Goal: Task Accomplishment & Management: Complete application form

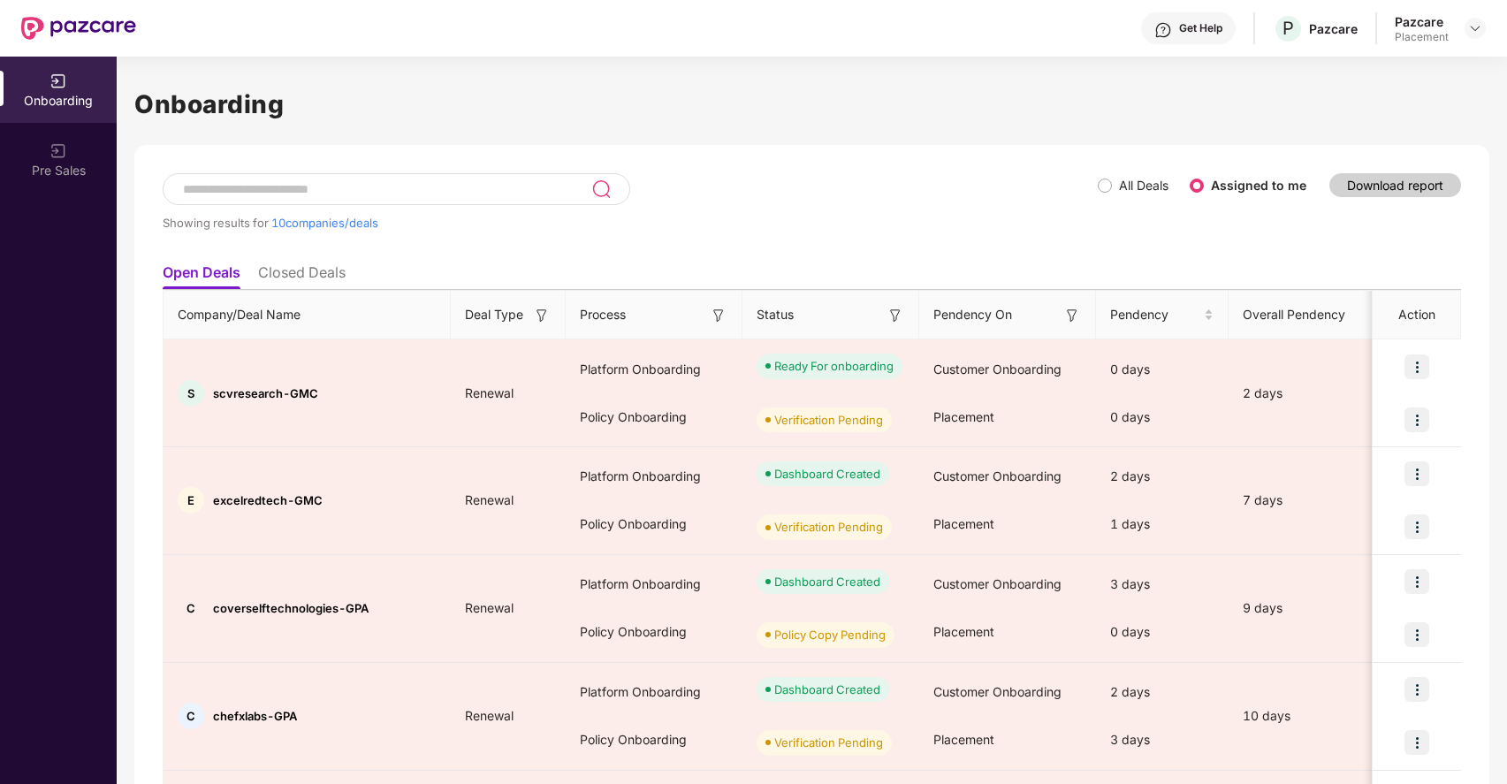
scroll to position [0, 2]
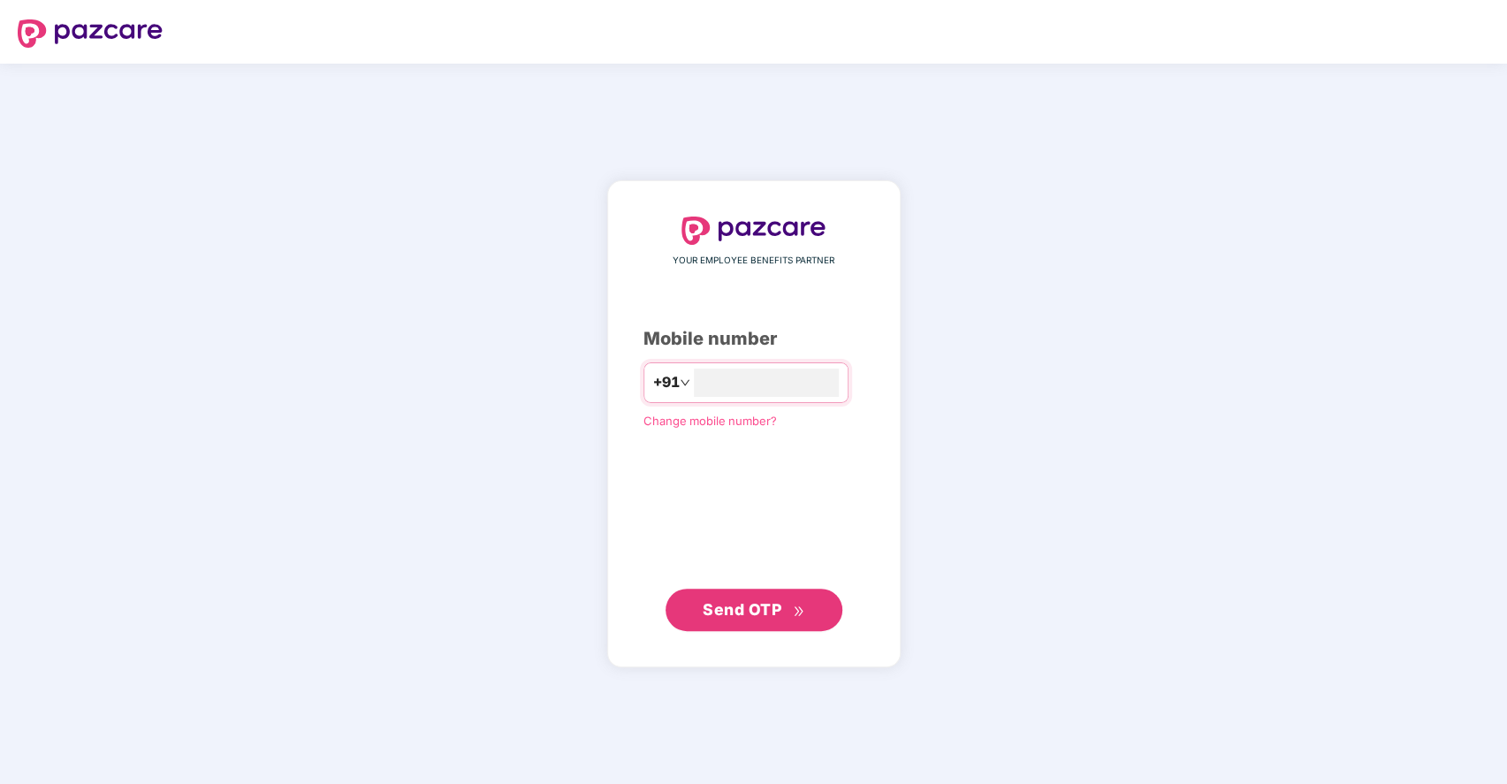
type input "**********"
click at [729, 611] on span "Send OTP" at bounding box center [742, 608] width 79 height 19
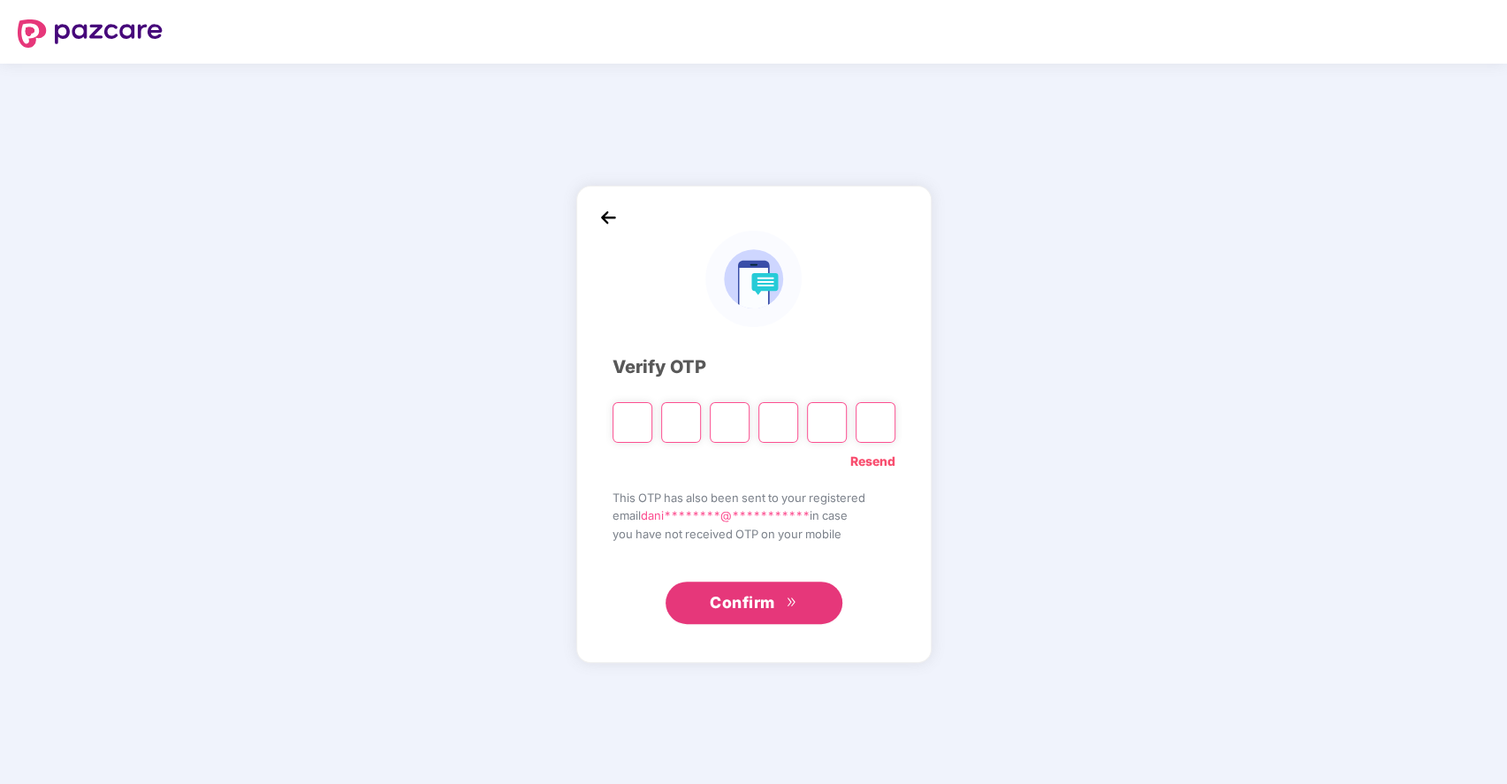
type input "*"
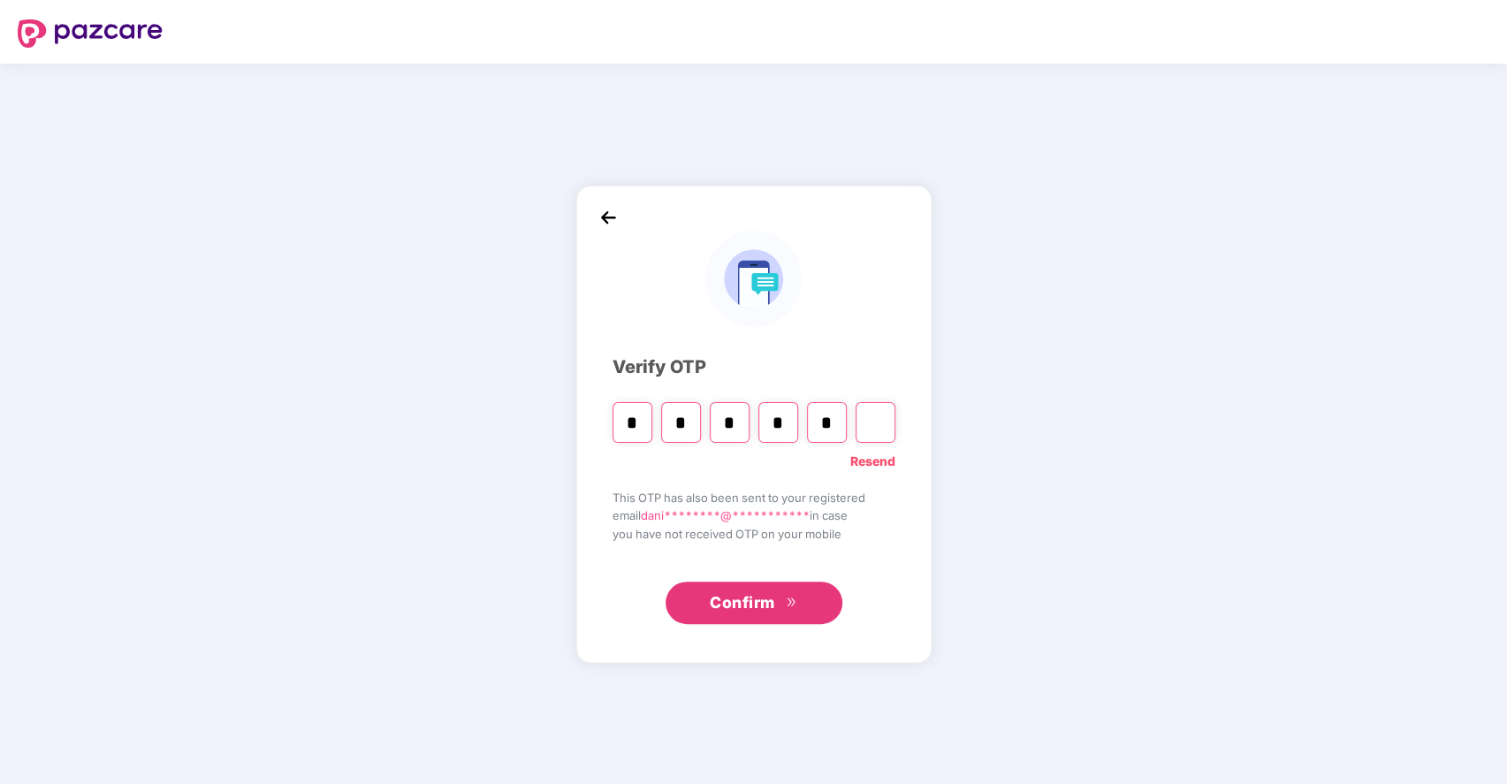
type input "*"
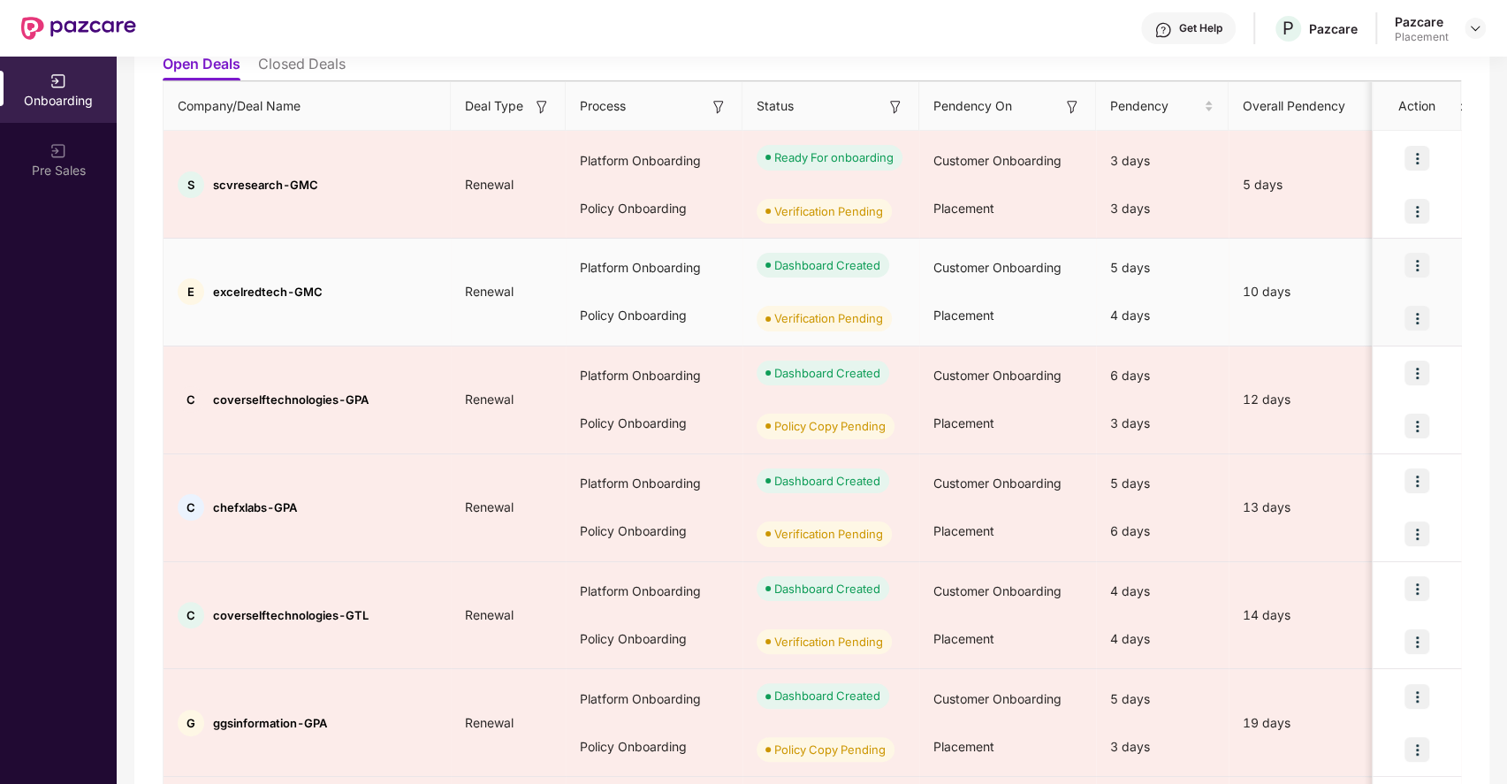
scroll to position [210, 0]
click at [1416, 324] on img at bounding box center [1417, 317] width 25 height 25
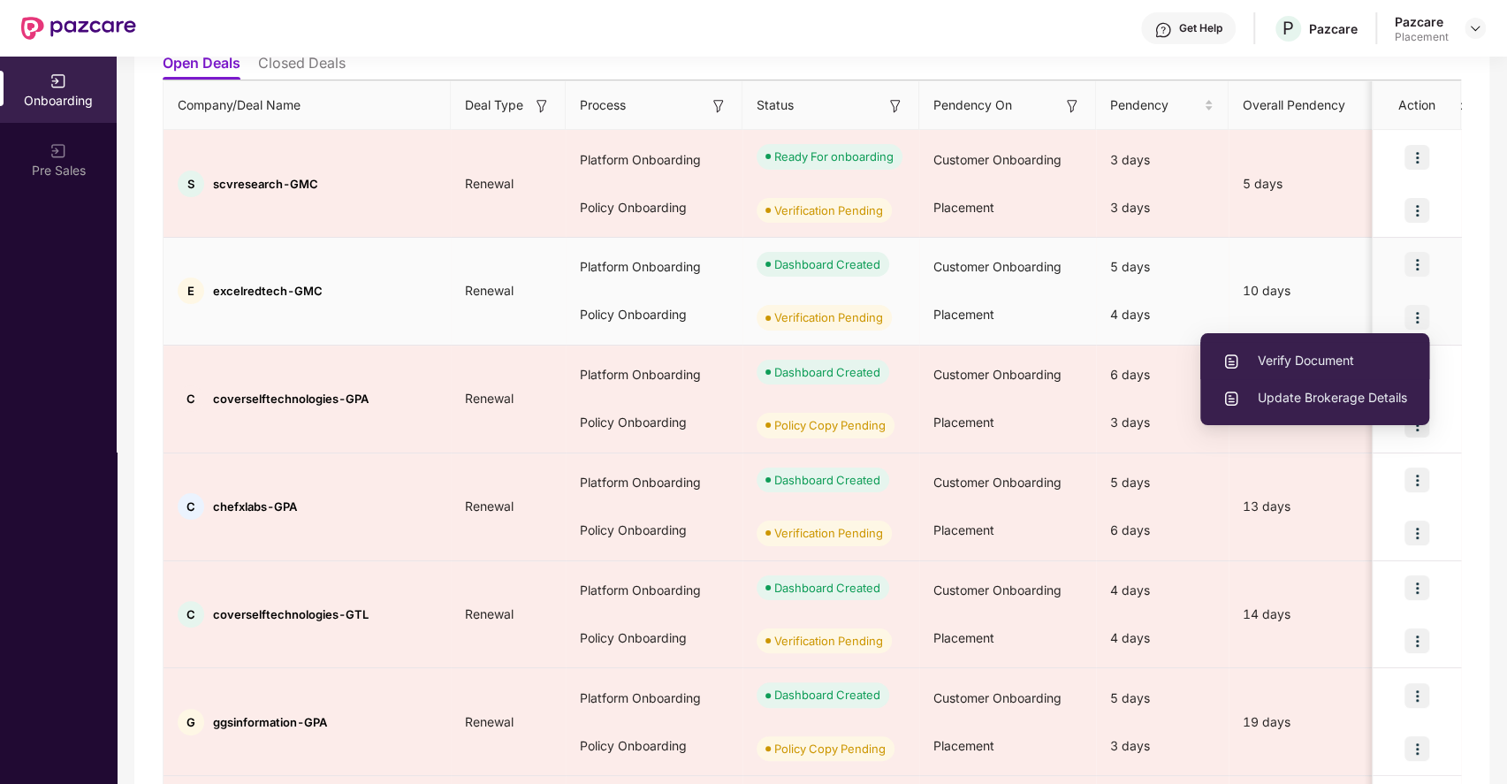
click at [1312, 361] on span "Verify Document" at bounding box center [1315, 360] width 185 height 19
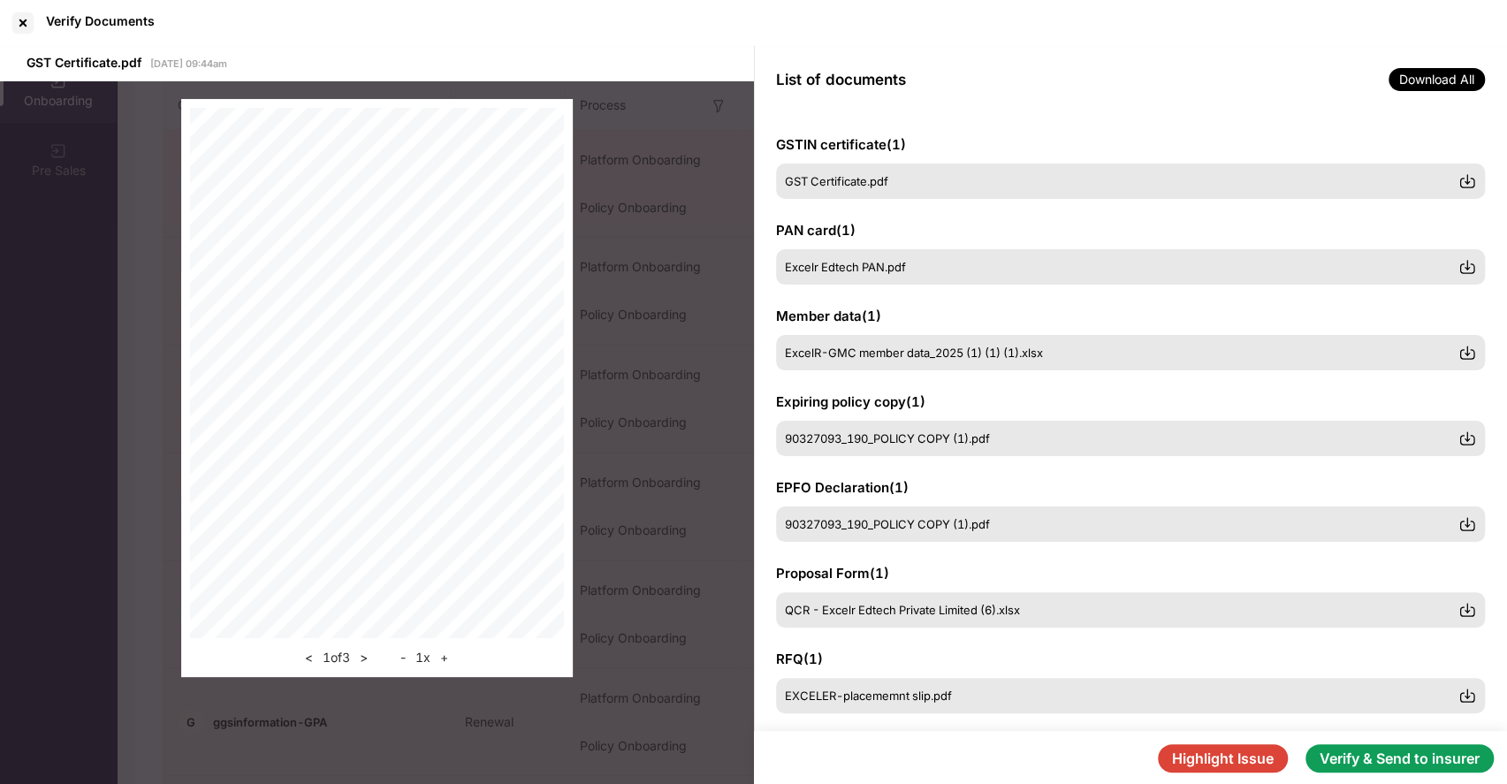
click at [1393, 759] on button "Verify & Send to insurer" at bounding box center [1400, 758] width 188 height 28
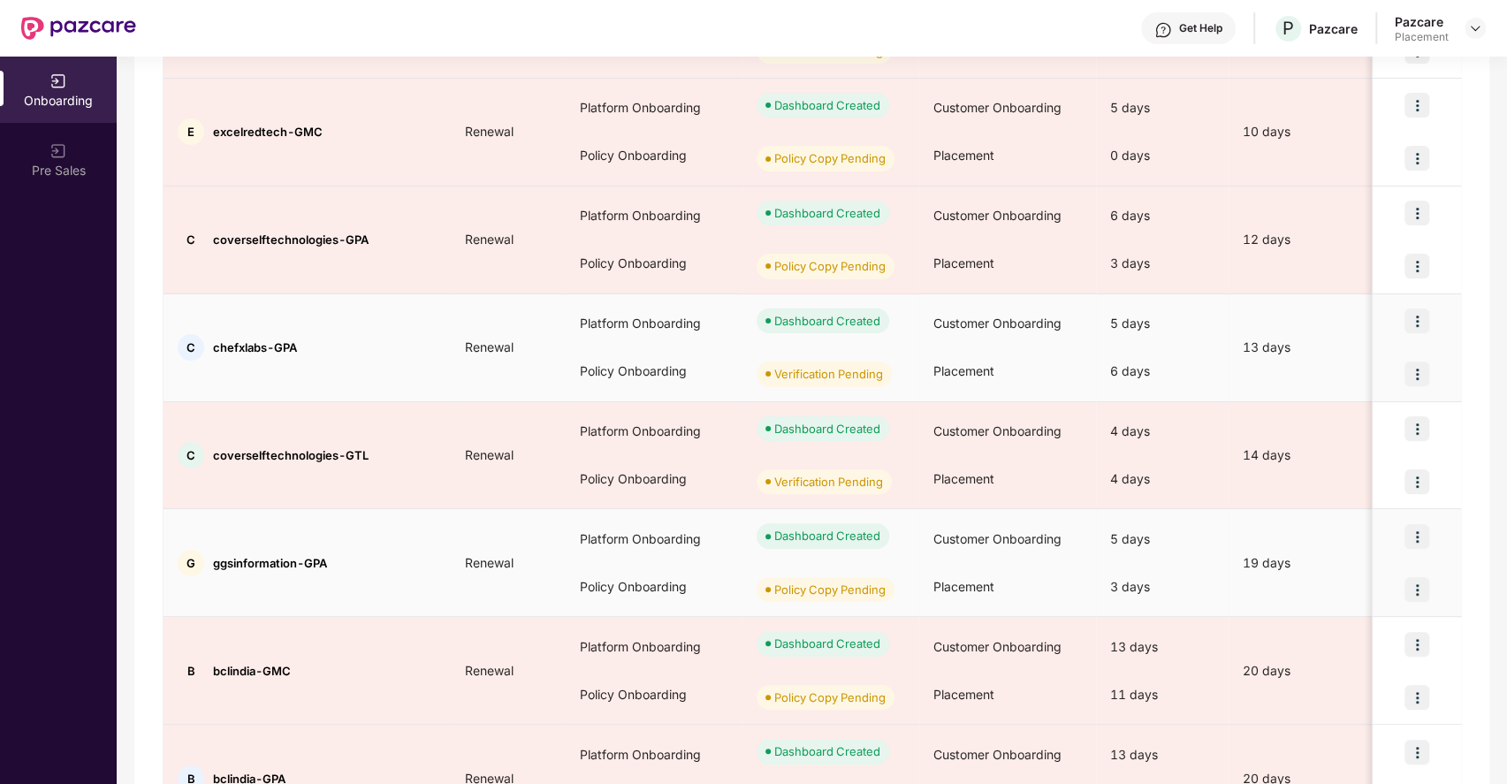
scroll to position [370, 0]
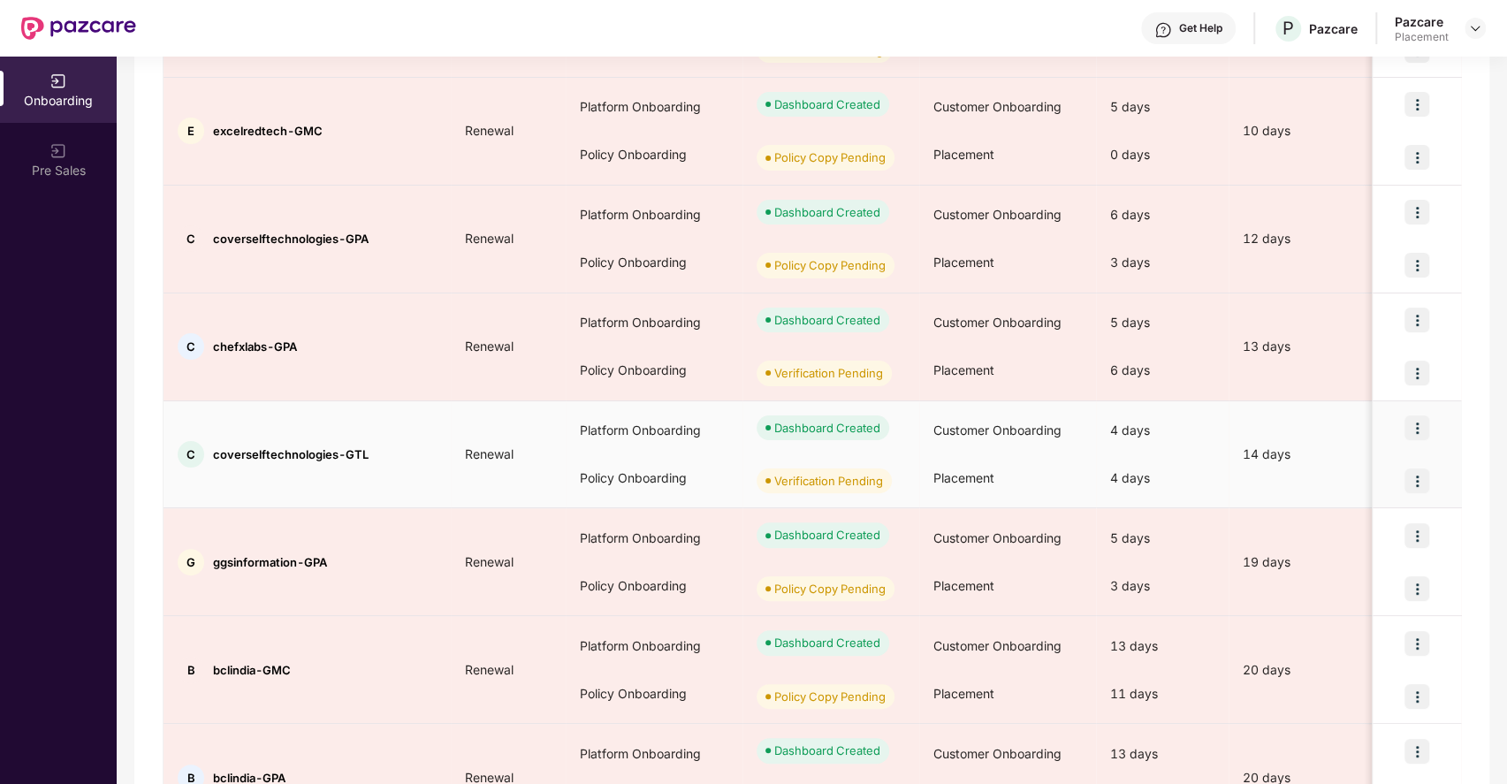
click at [1417, 477] on img at bounding box center [1417, 481] width 25 height 25
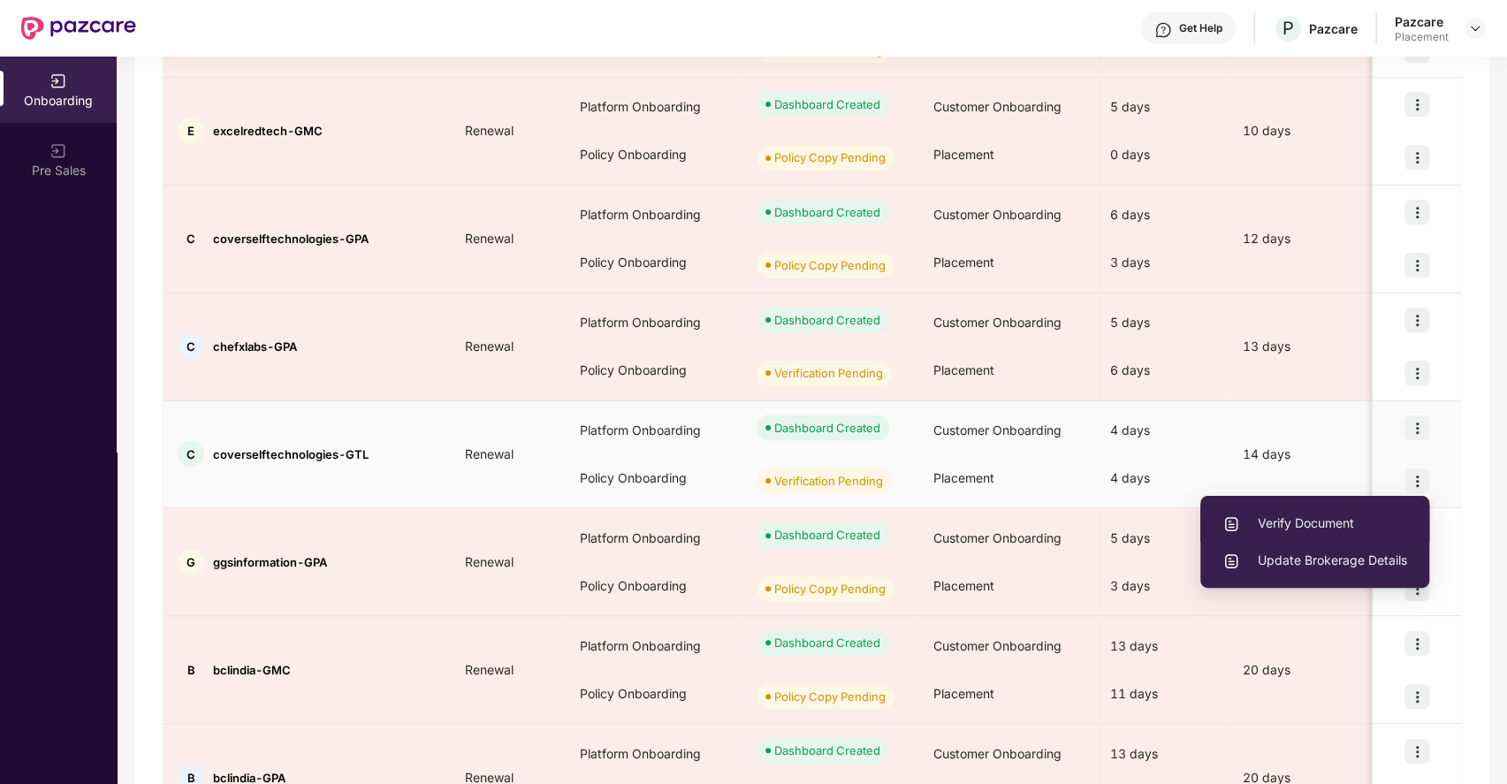
click at [1302, 522] on span "Verify Document" at bounding box center [1315, 523] width 185 height 19
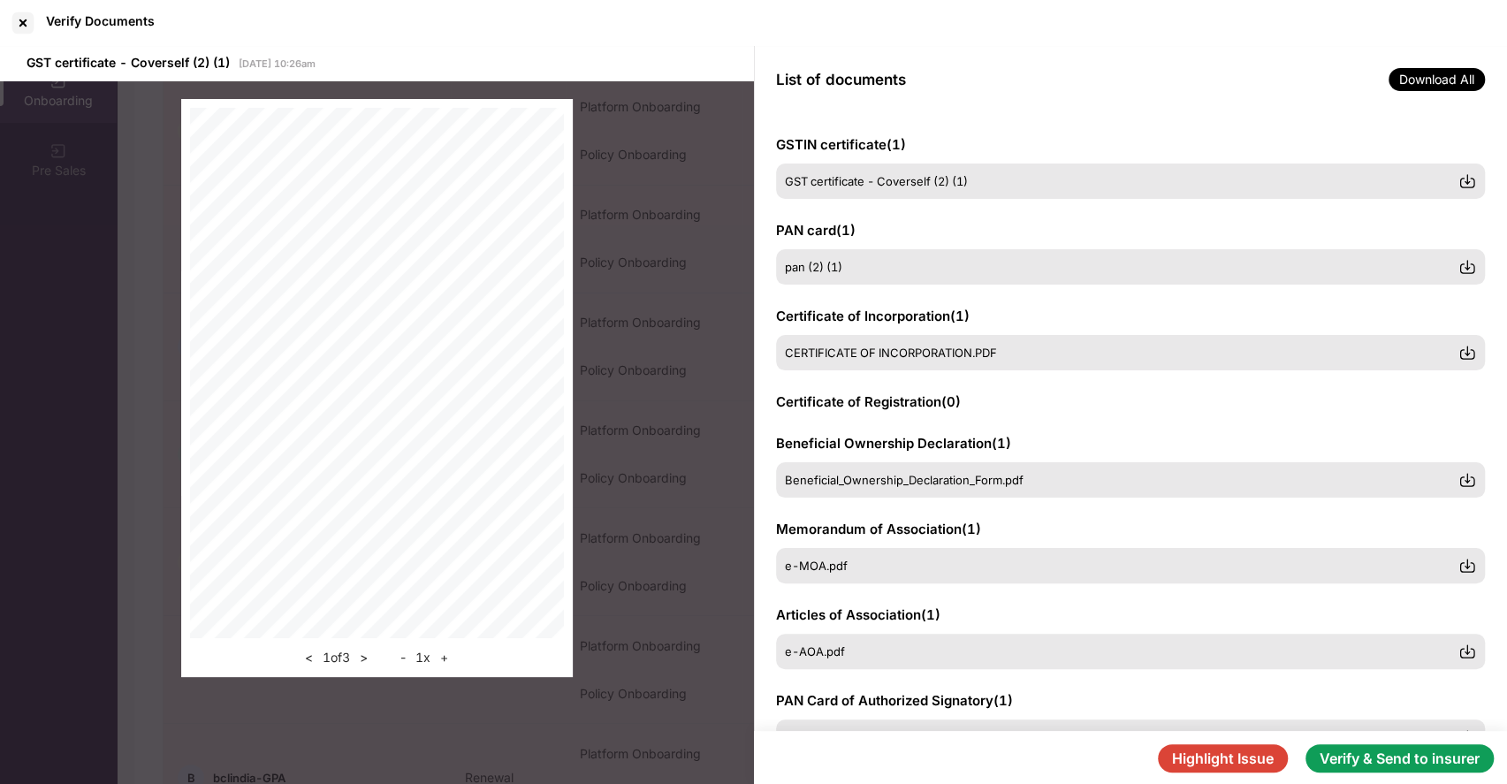
click at [1341, 746] on button "Verify & Send to insurer" at bounding box center [1400, 758] width 188 height 28
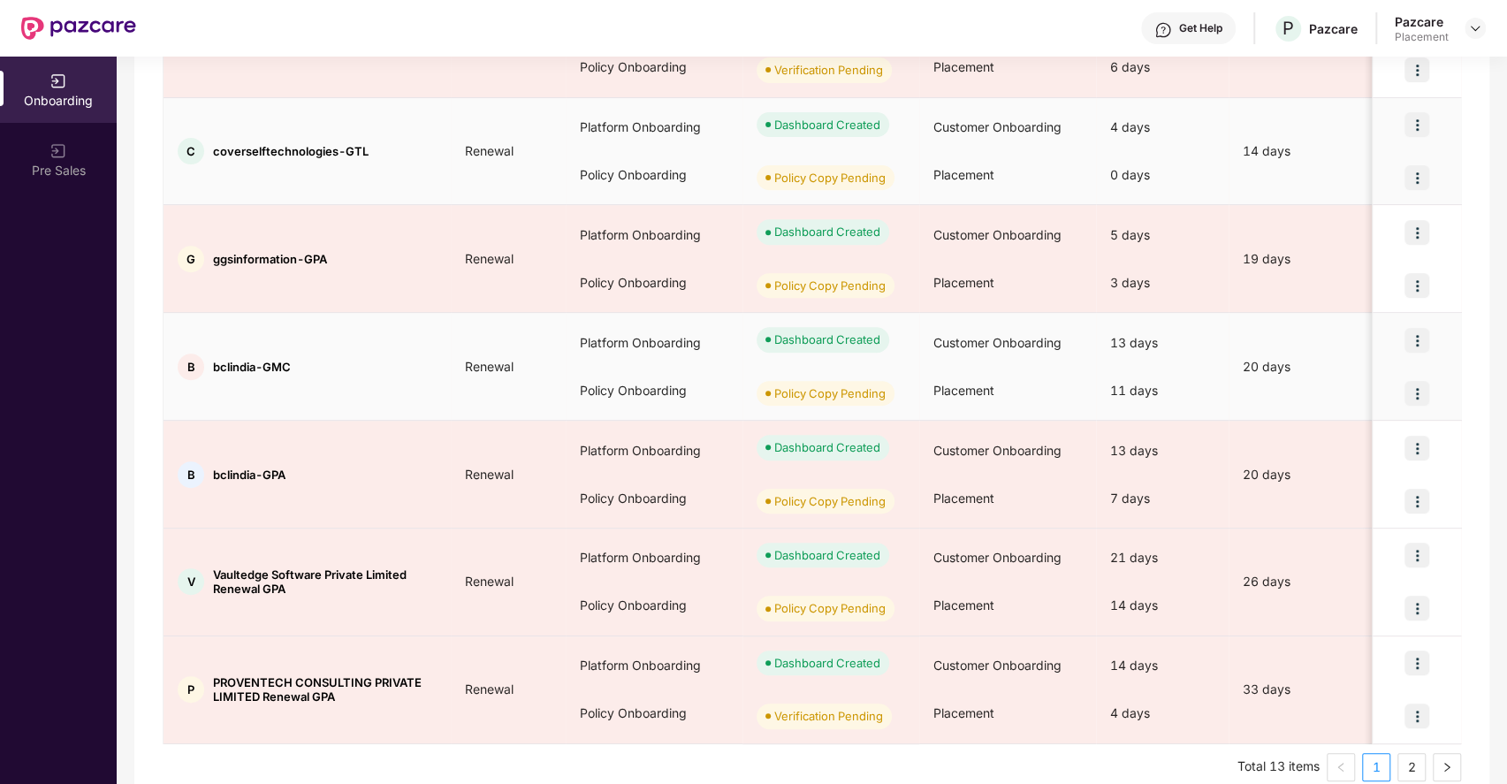
scroll to position [694, 0]
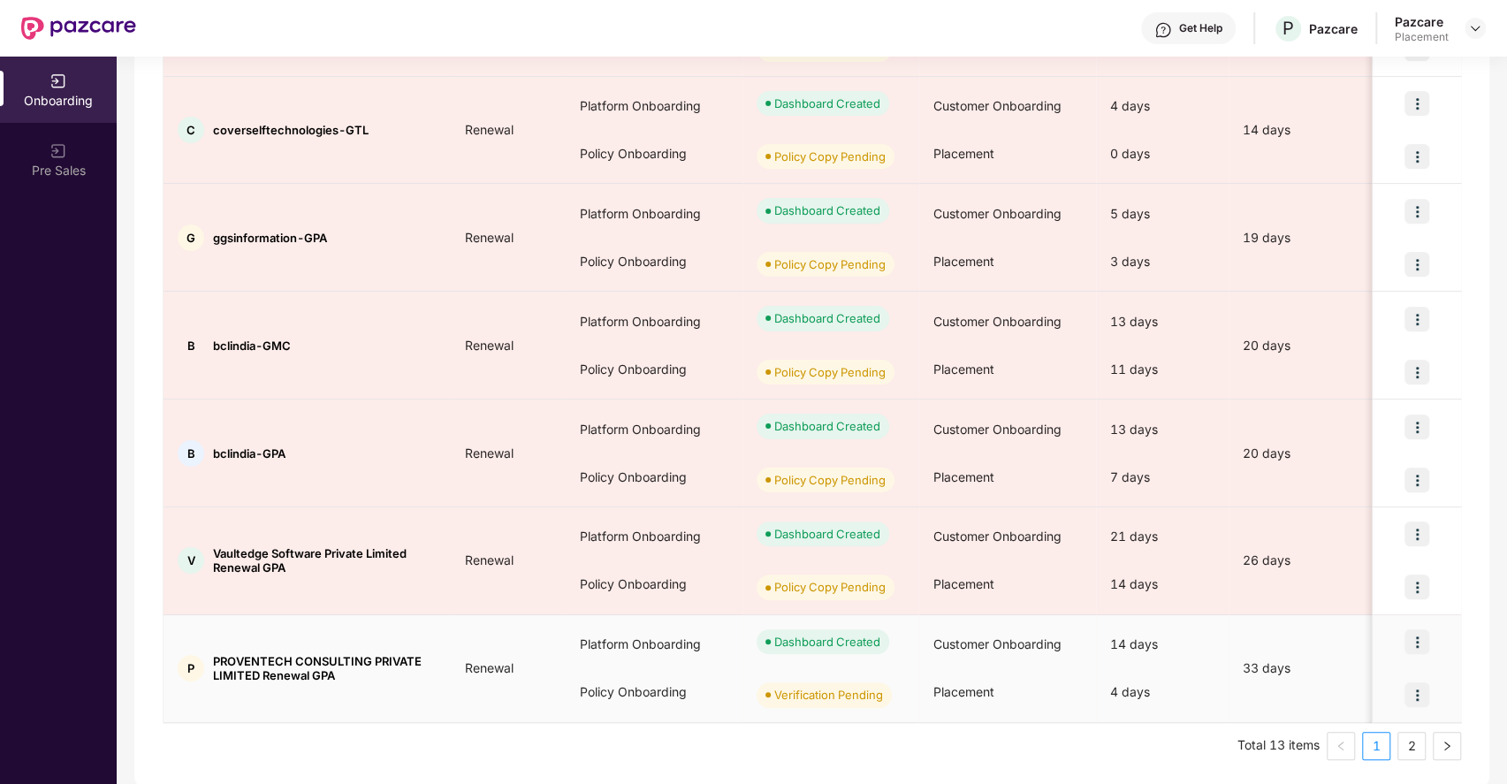
click at [1416, 693] on img at bounding box center [1417, 695] width 25 height 25
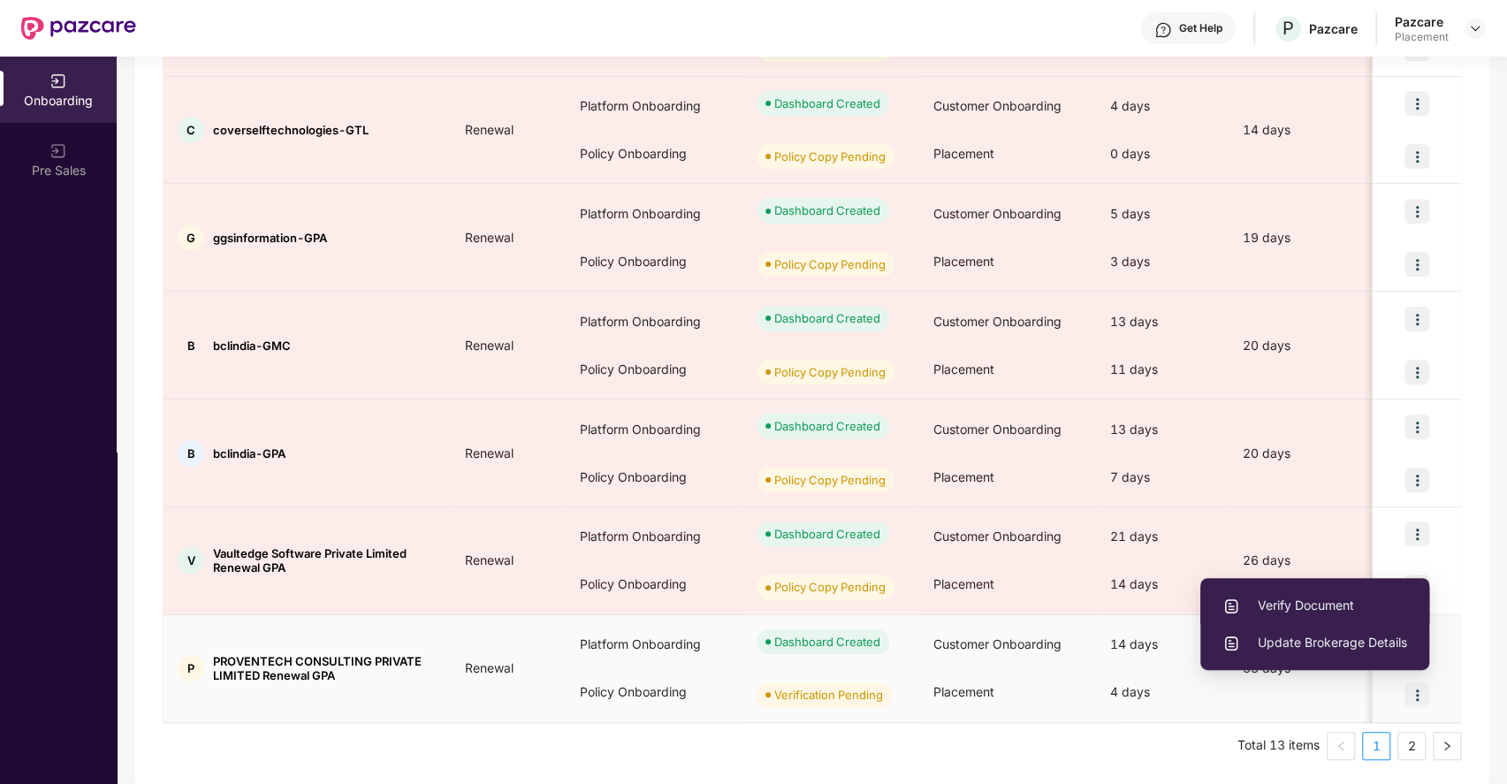
click at [1270, 608] on span "Verify Document" at bounding box center [1315, 605] width 185 height 19
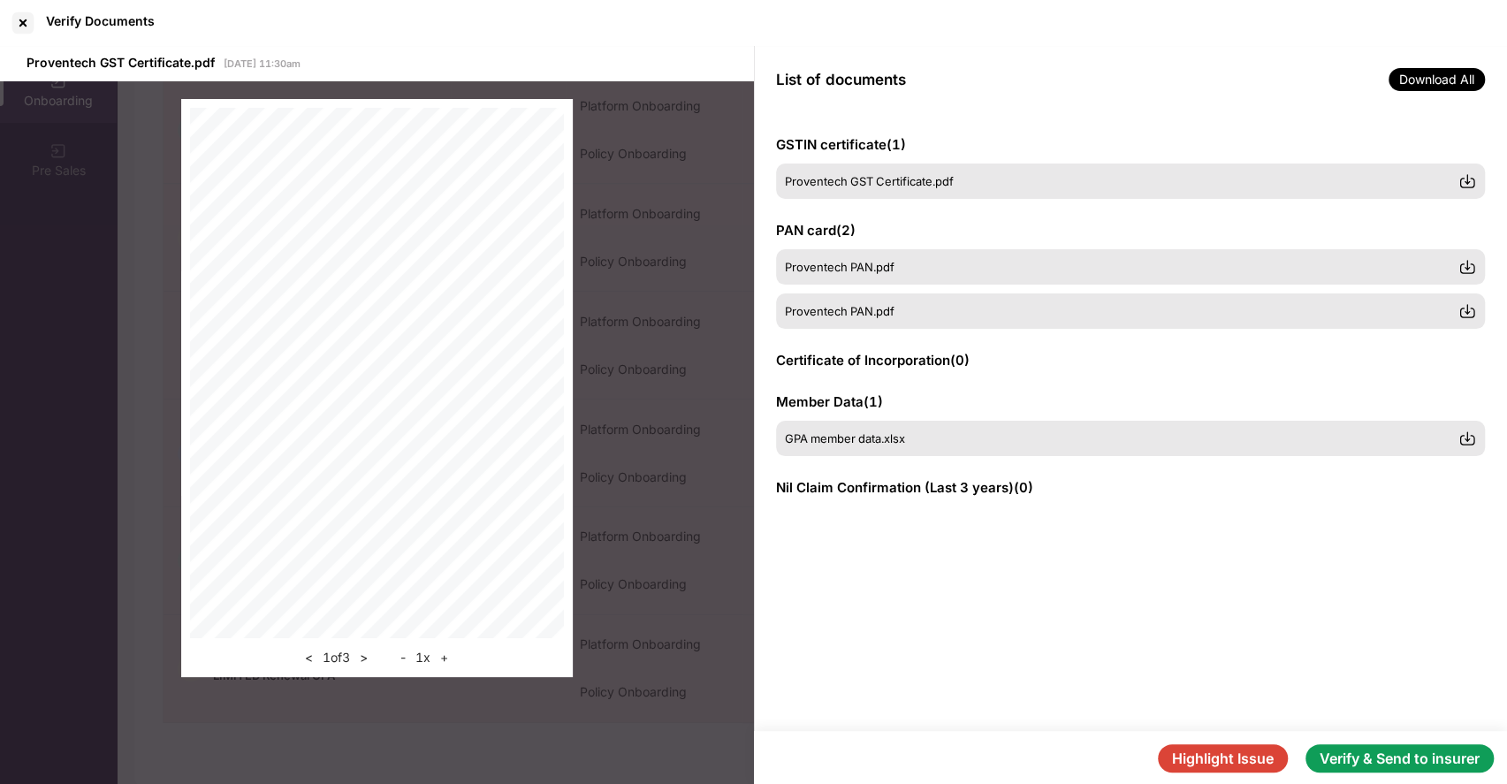
click at [1361, 759] on button "Verify & Send to insurer" at bounding box center [1400, 758] width 188 height 28
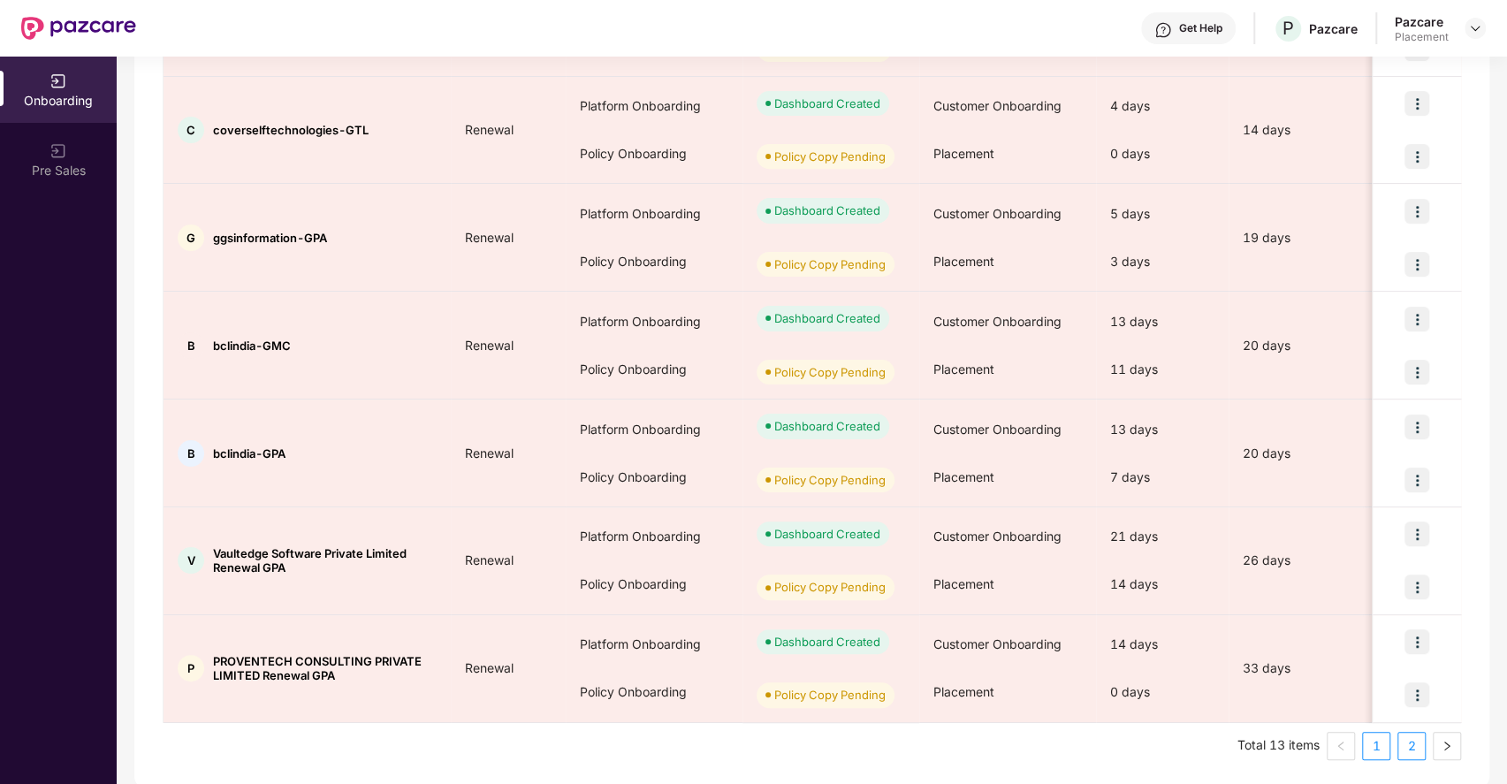
click at [1419, 741] on link "2" at bounding box center [1412, 746] width 27 height 27
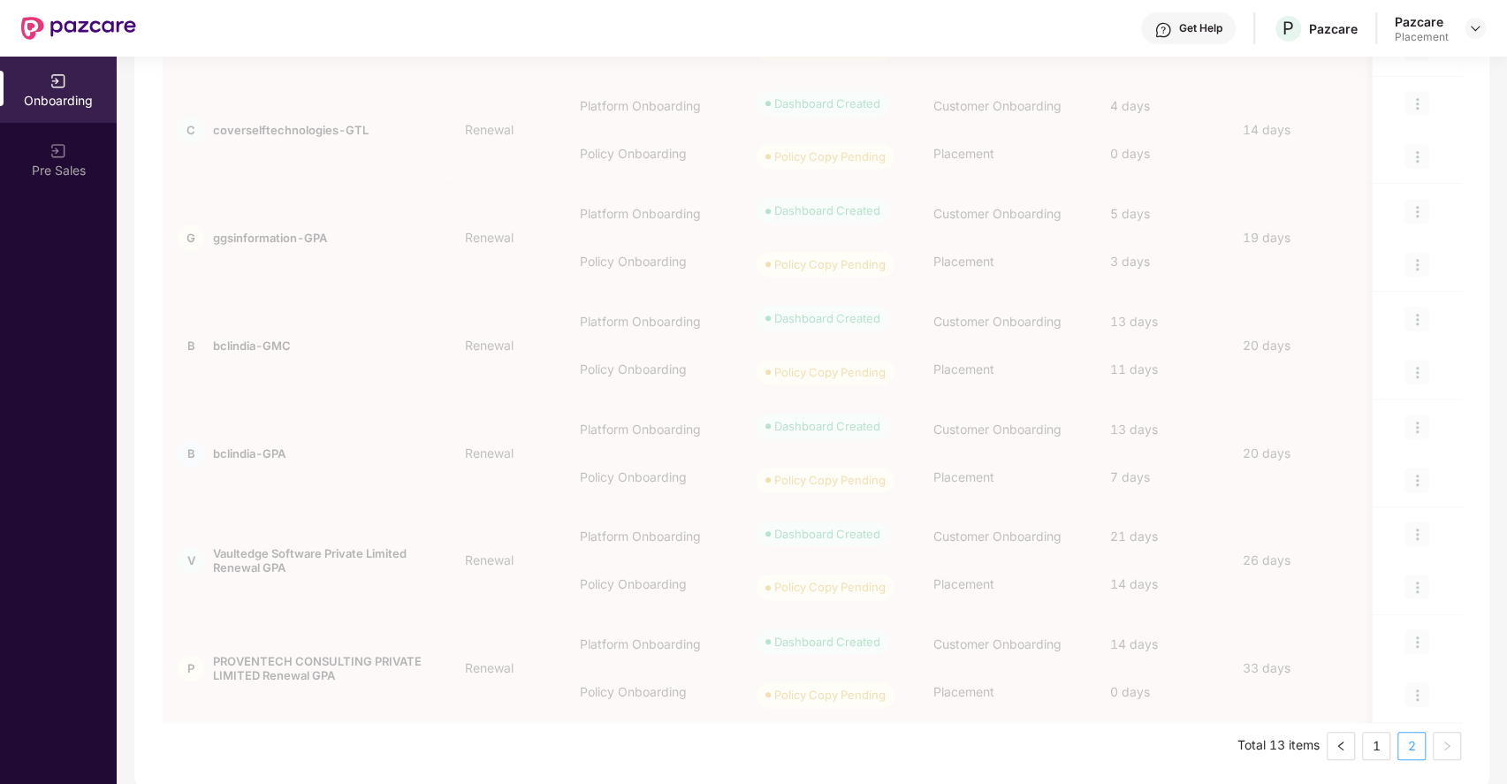
scroll to position [0, 0]
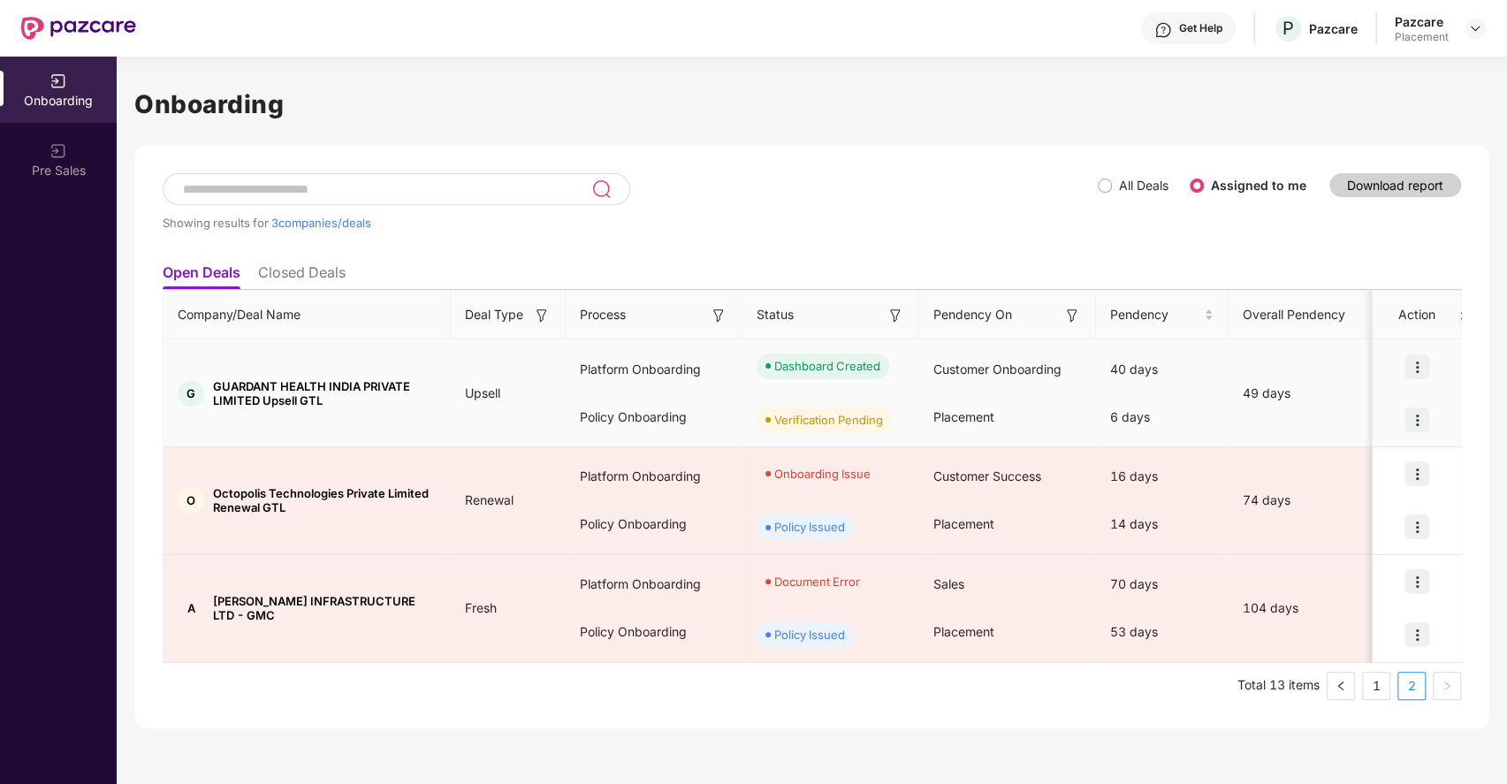
click at [1422, 417] on img at bounding box center [1417, 420] width 25 height 25
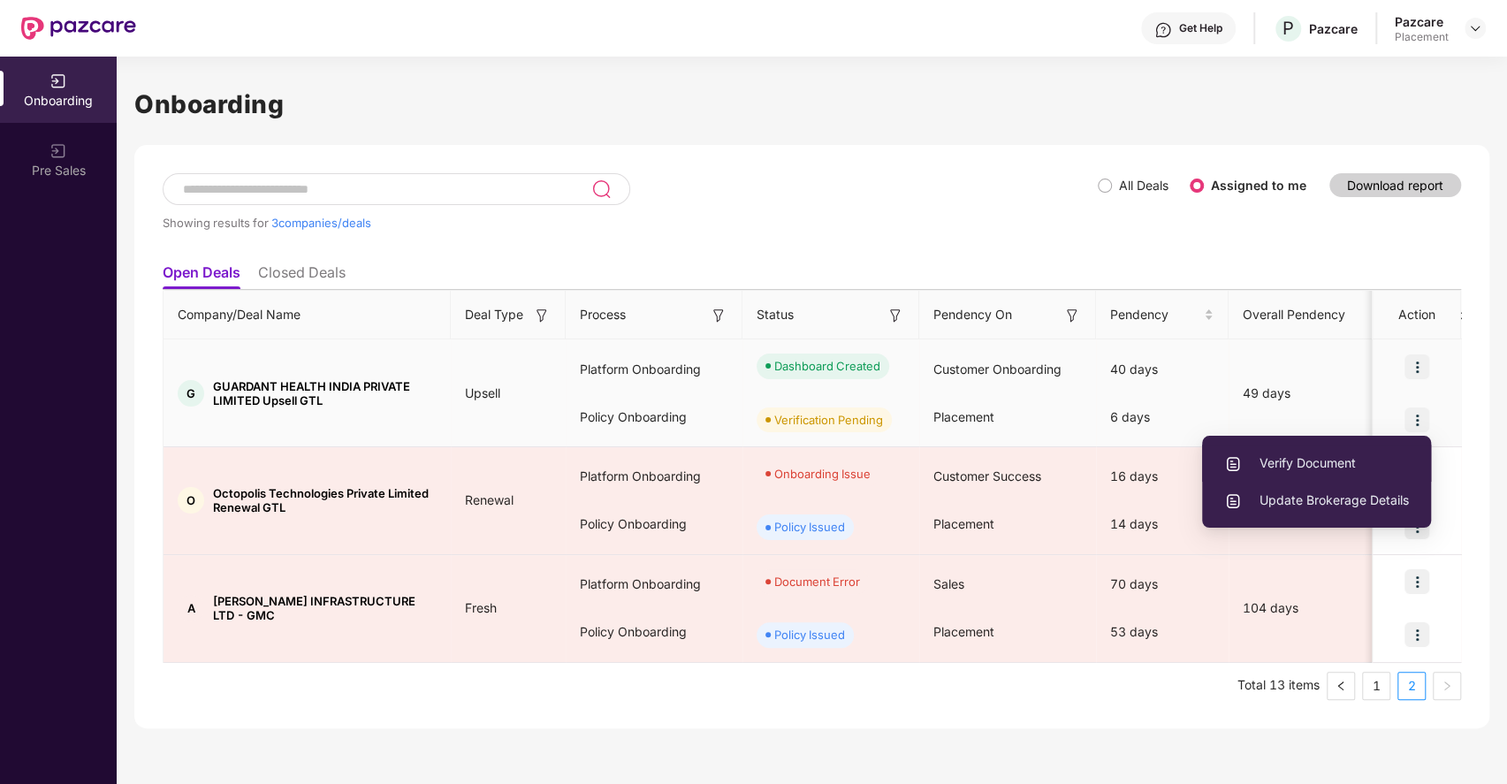
click at [1341, 459] on span "Verify Document" at bounding box center [1317, 463] width 185 height 19
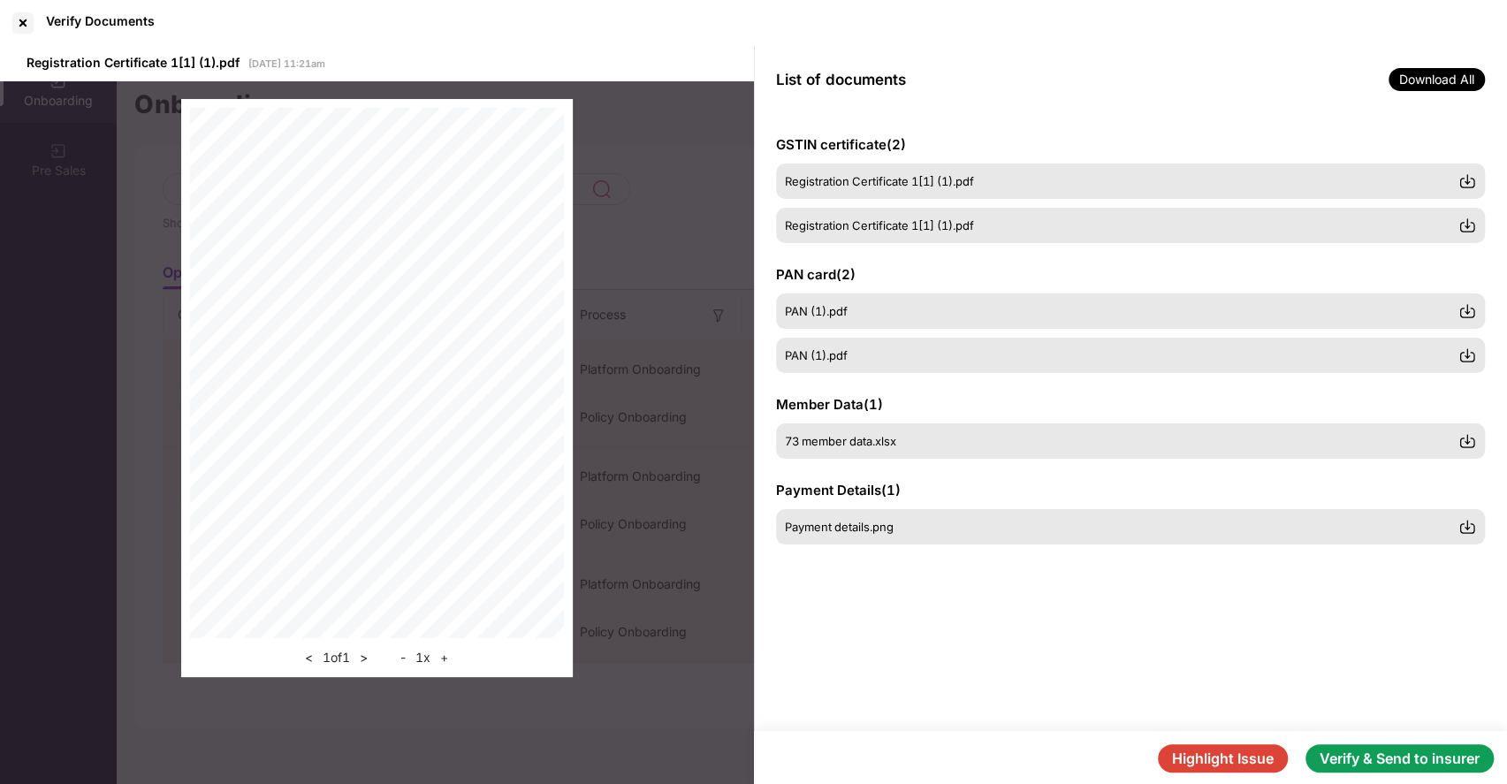
click at [1413, 752] on button "Verify & Send to insurer" at bounding box center [1400, 758] width 188 height 28
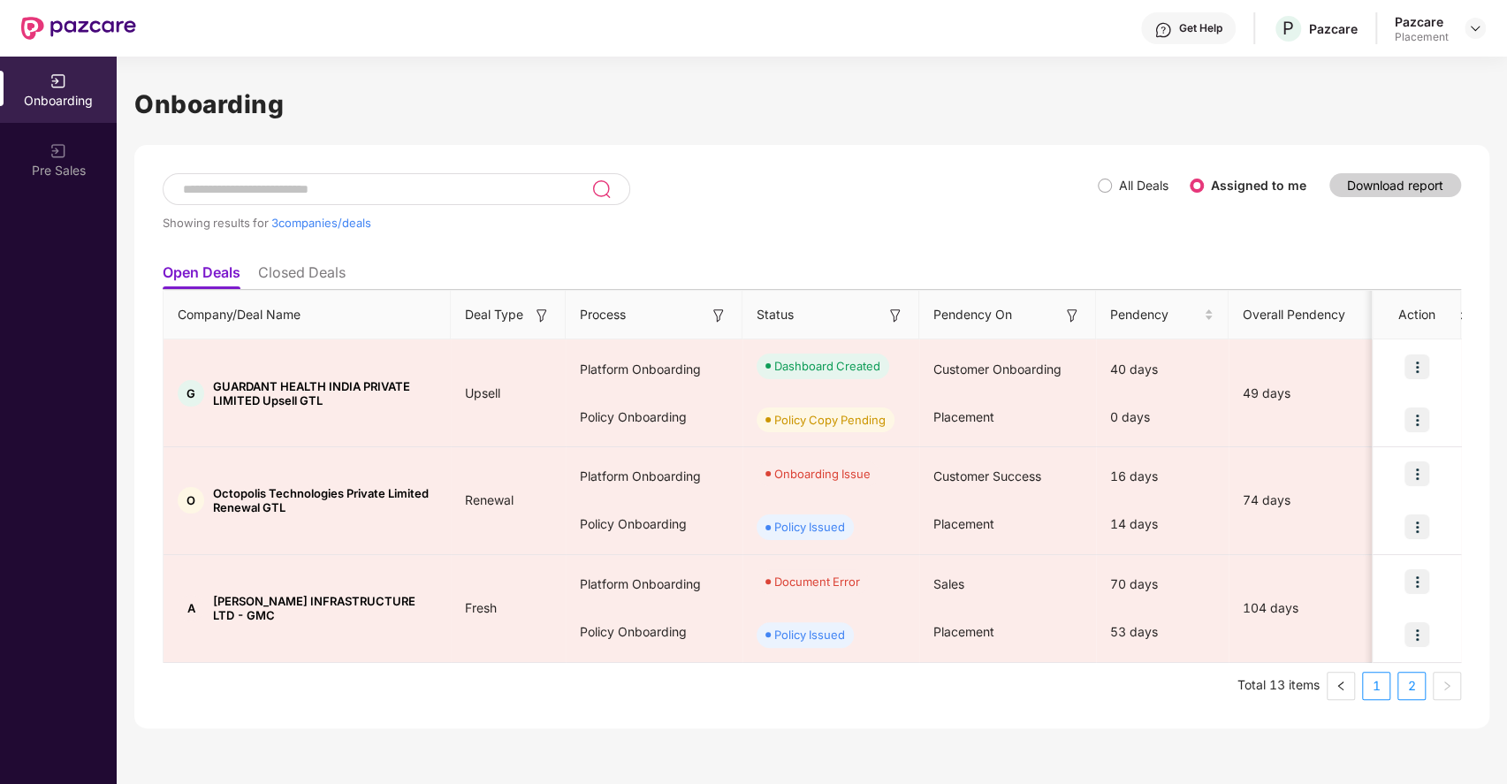
click at [1377, 684] on link "1" at bounding box center [1376, 686] width 27 height 27
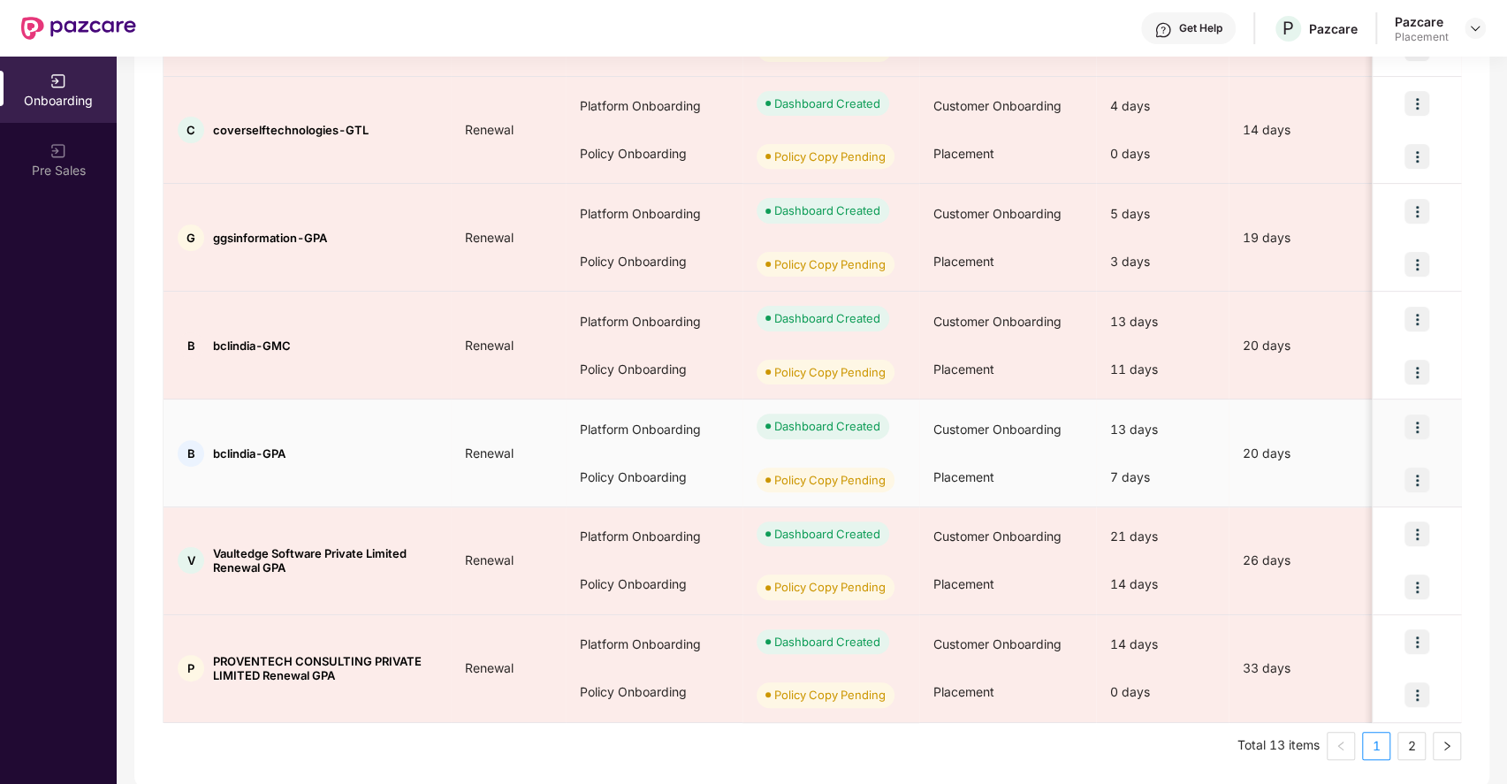
click at [320, 484] on td "B bclindia-GPA" at bounding box center [307, 454] width 287 height 108
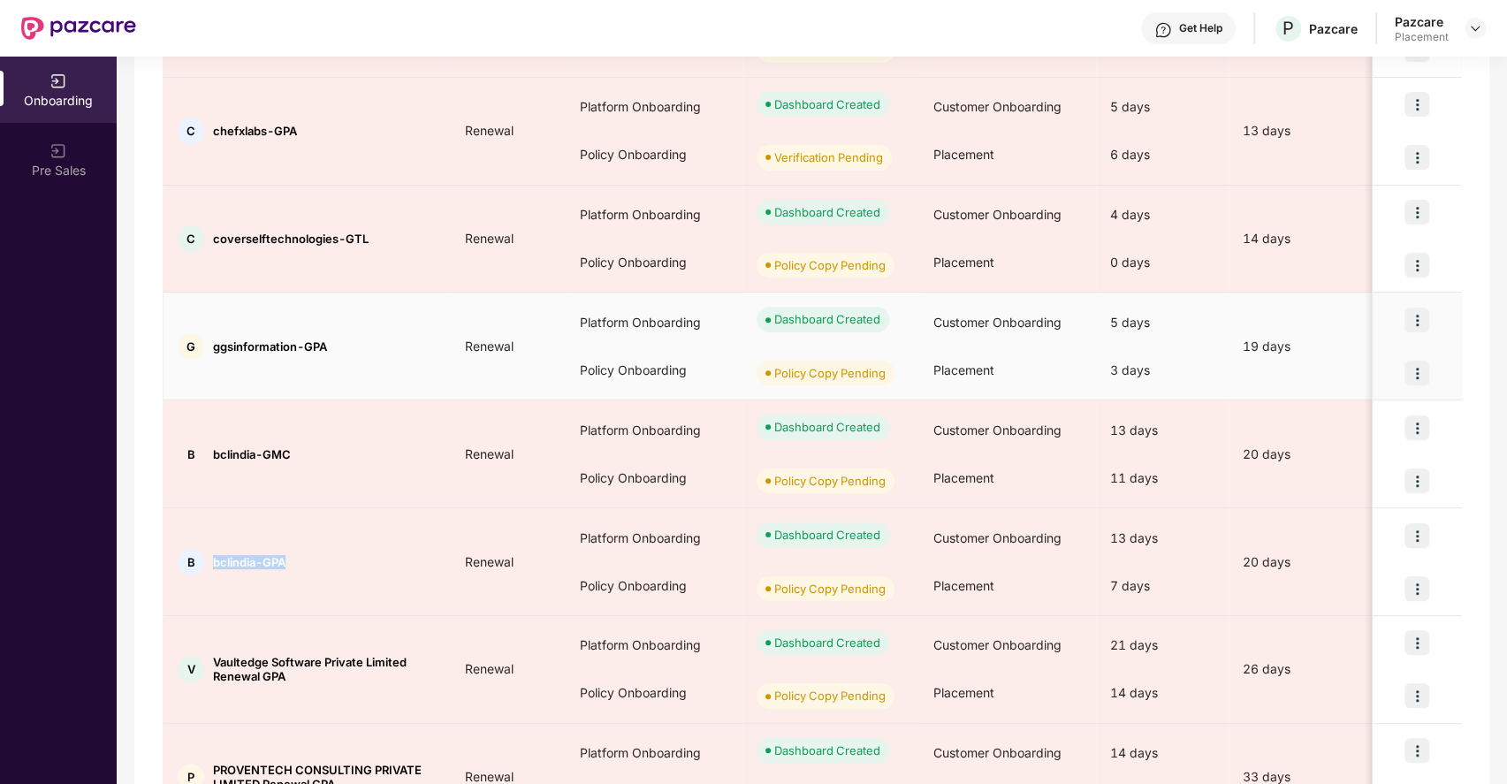
scroll to position [576, 0]
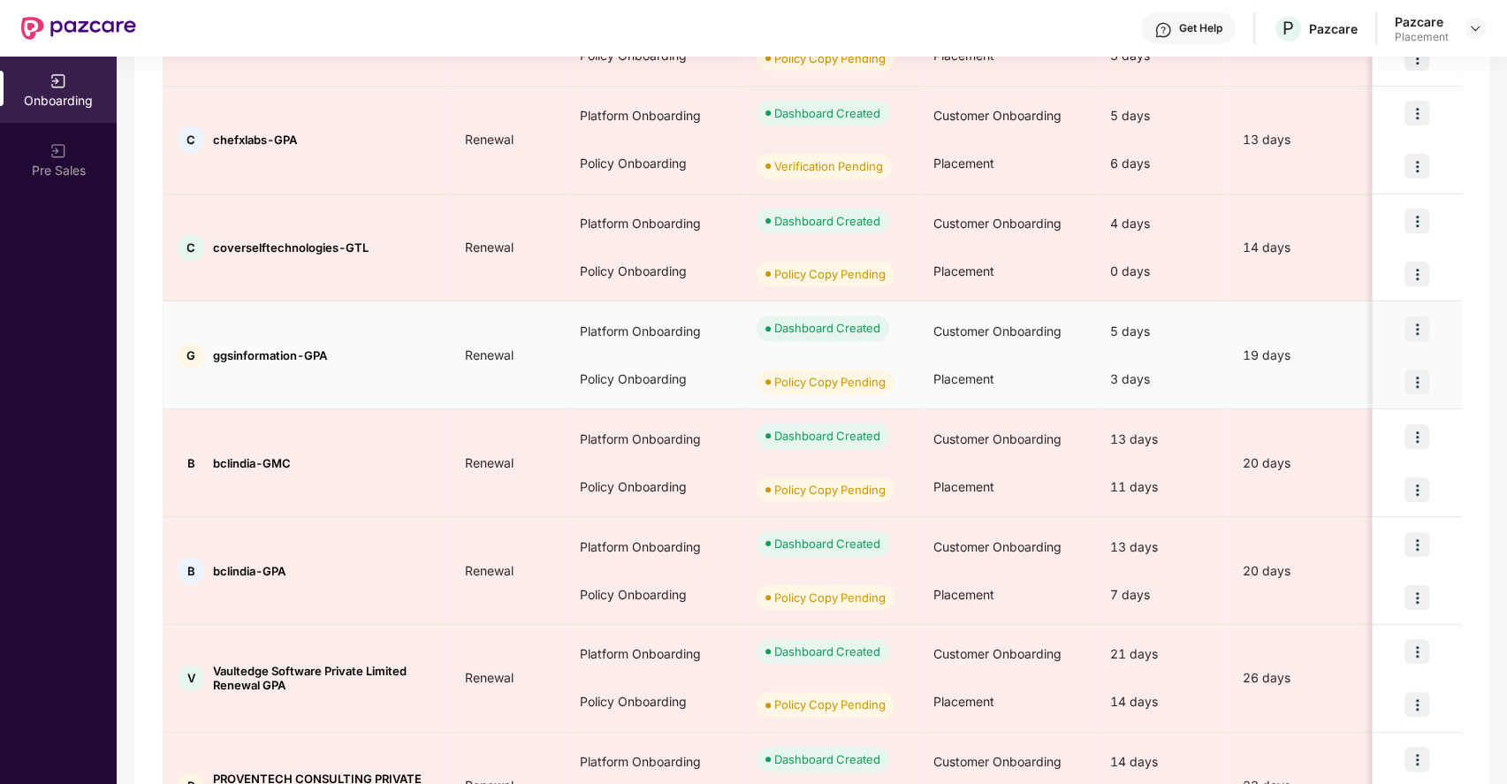
click at [274, 348] on span "ggsinformation-GPA" at bounding box center [270, 355] width 114 height 14
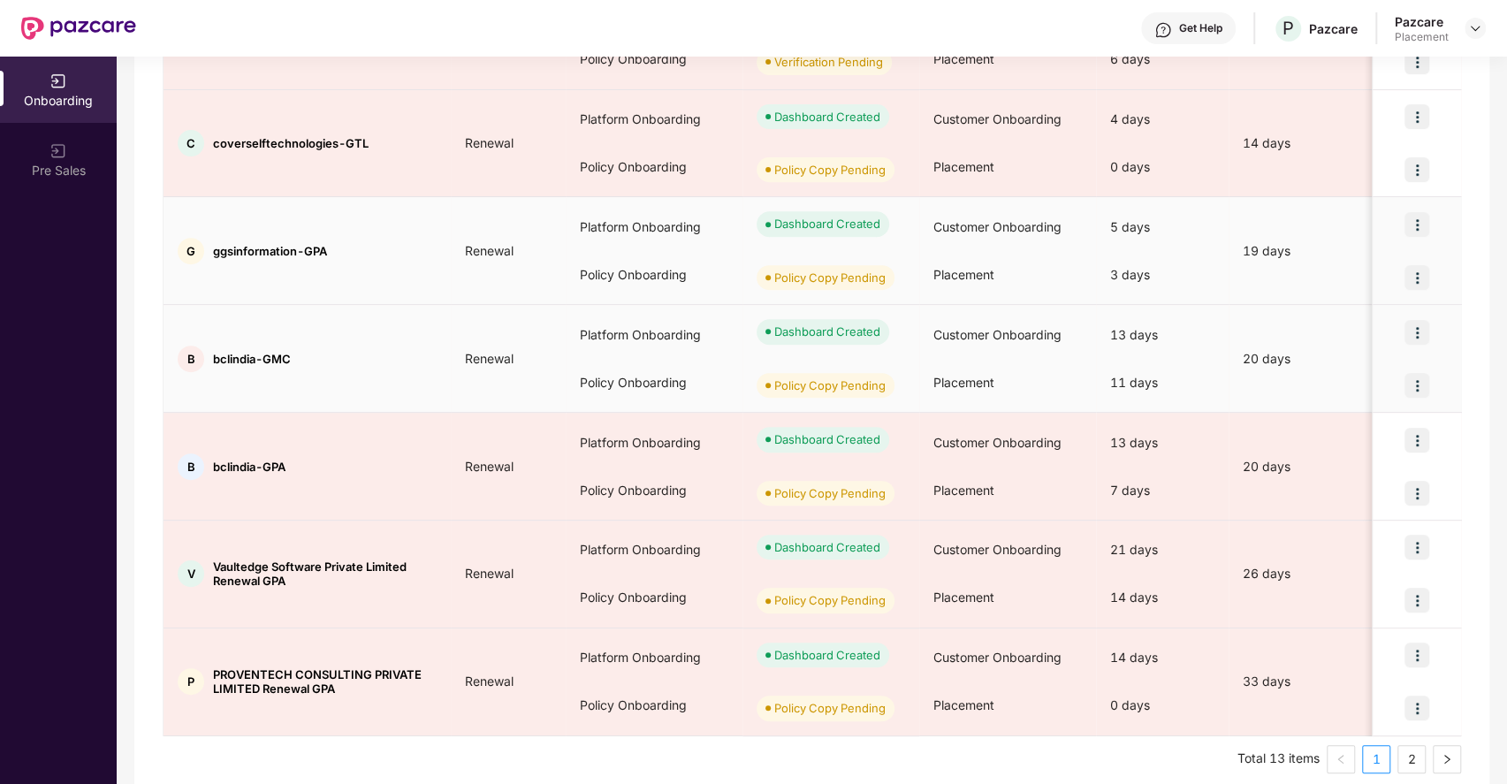
scroll to position [694, 0]
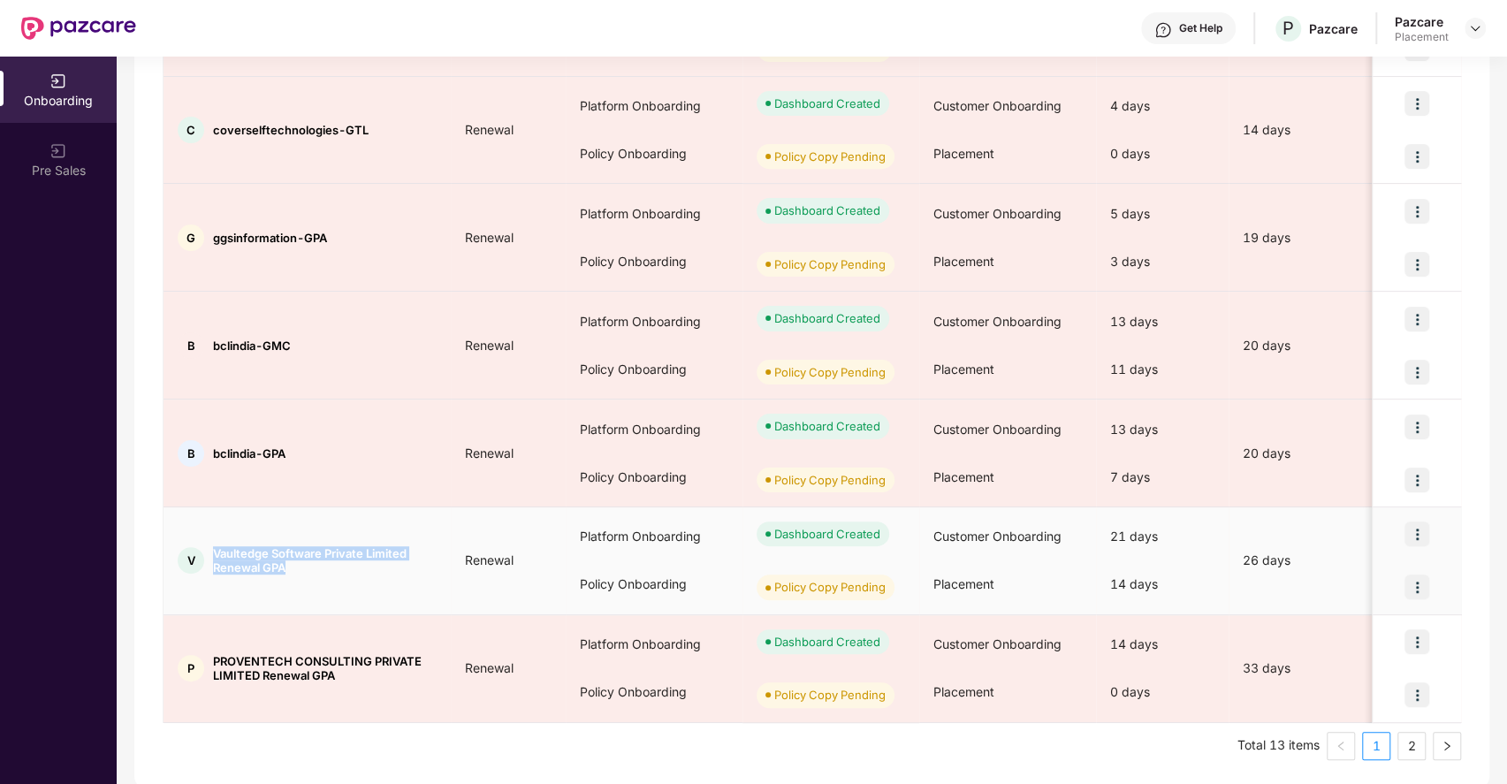
drag, startPoint x: 286, startPoint y: 563, endPoint x: 207, endPoint y: 544, distance: 81.9
click at [207, 546] on div "V Vaultedge Software Private Limited Renewal GPA" at bounding box center [307, 560] width 287 height 28
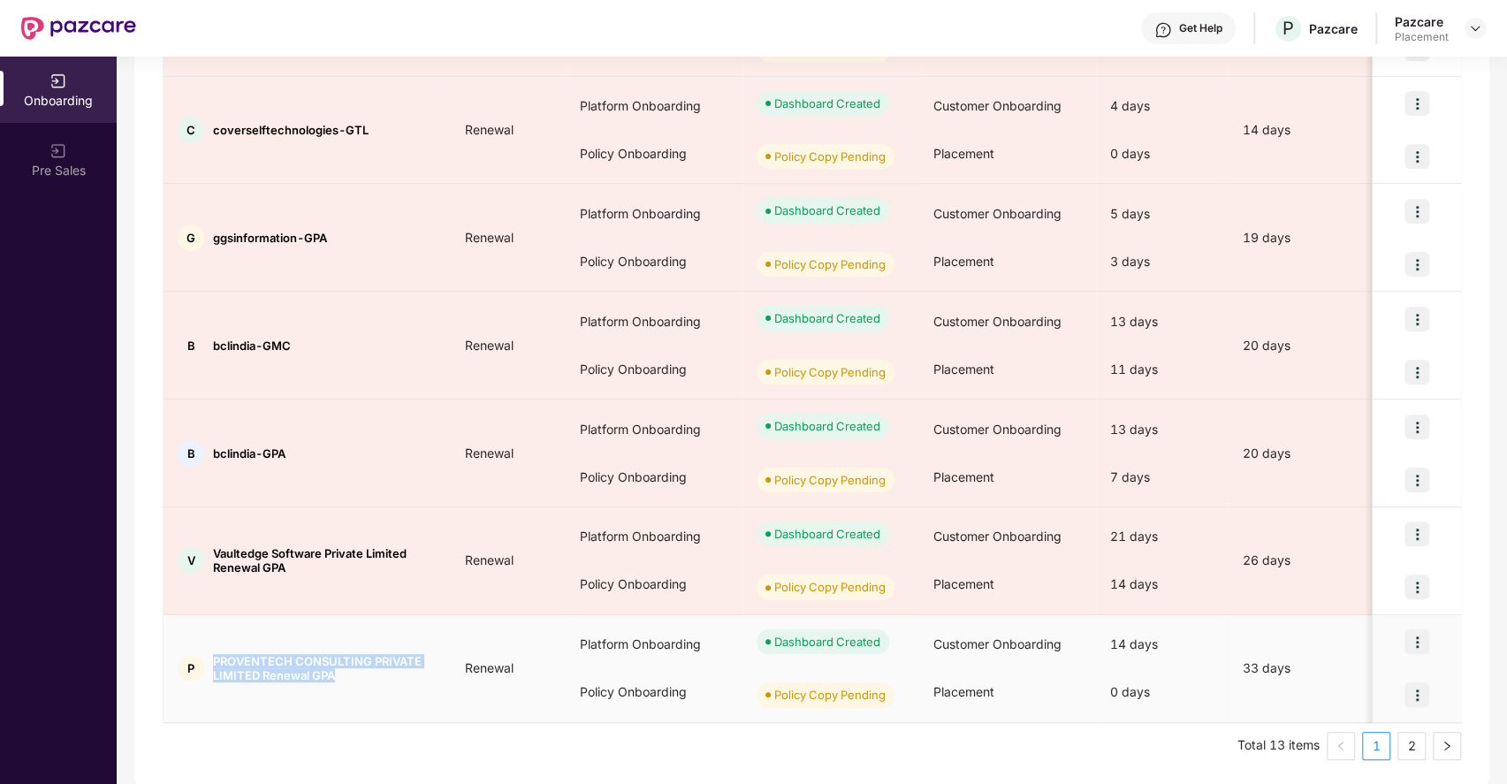
drag, startPoint x: 336, startPoint y: 672, endPoint x: 199, endPoint y: 635, distance: 142.0
click at [199, 635] on td "P PROVENTECH CONSULTING PRIVATE LIMITED Renewal GPA" at bounding box center [307, 669] width 287 height 108
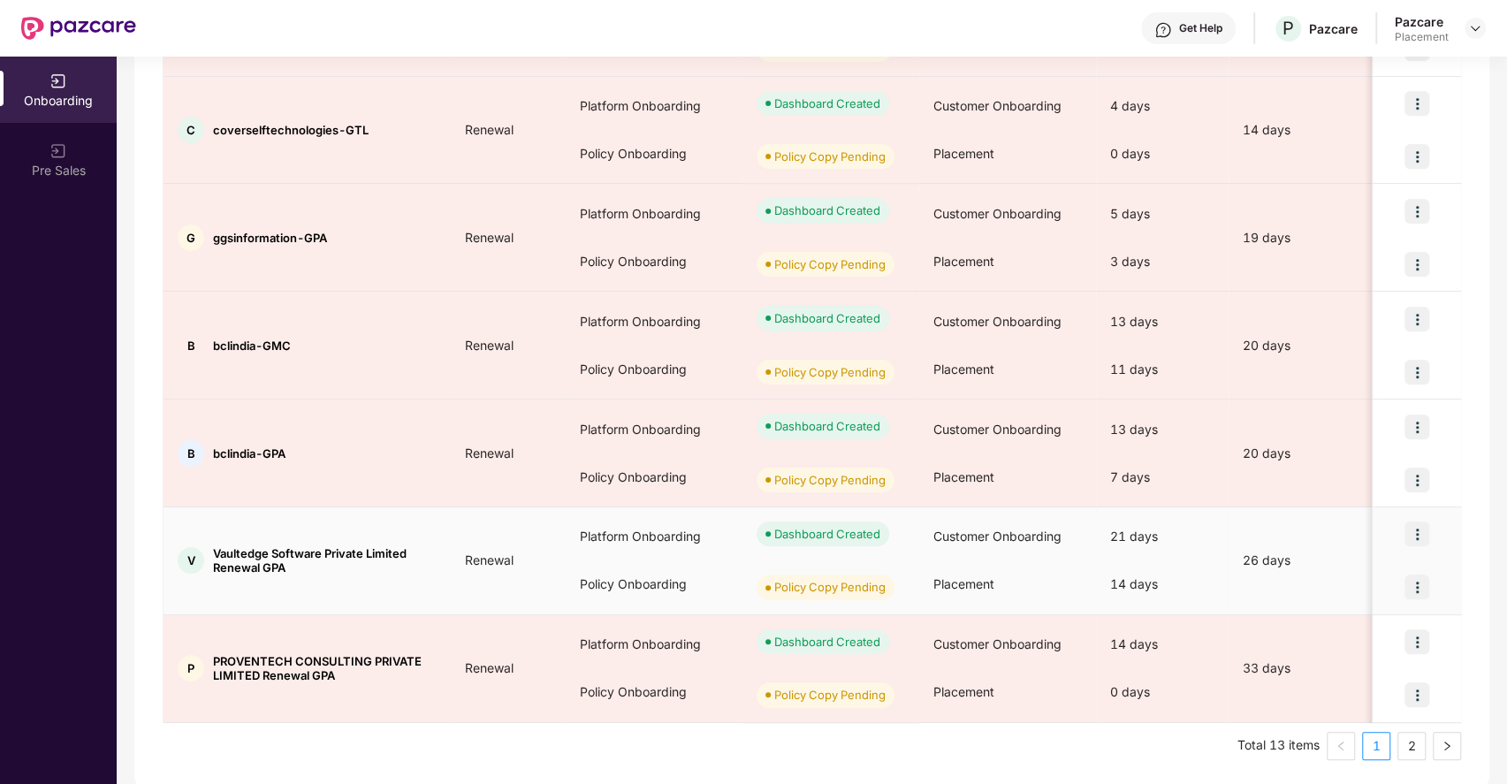
click at [457, 571] on td "Renewal" at bounding box center [508, 562] width 115 height 108
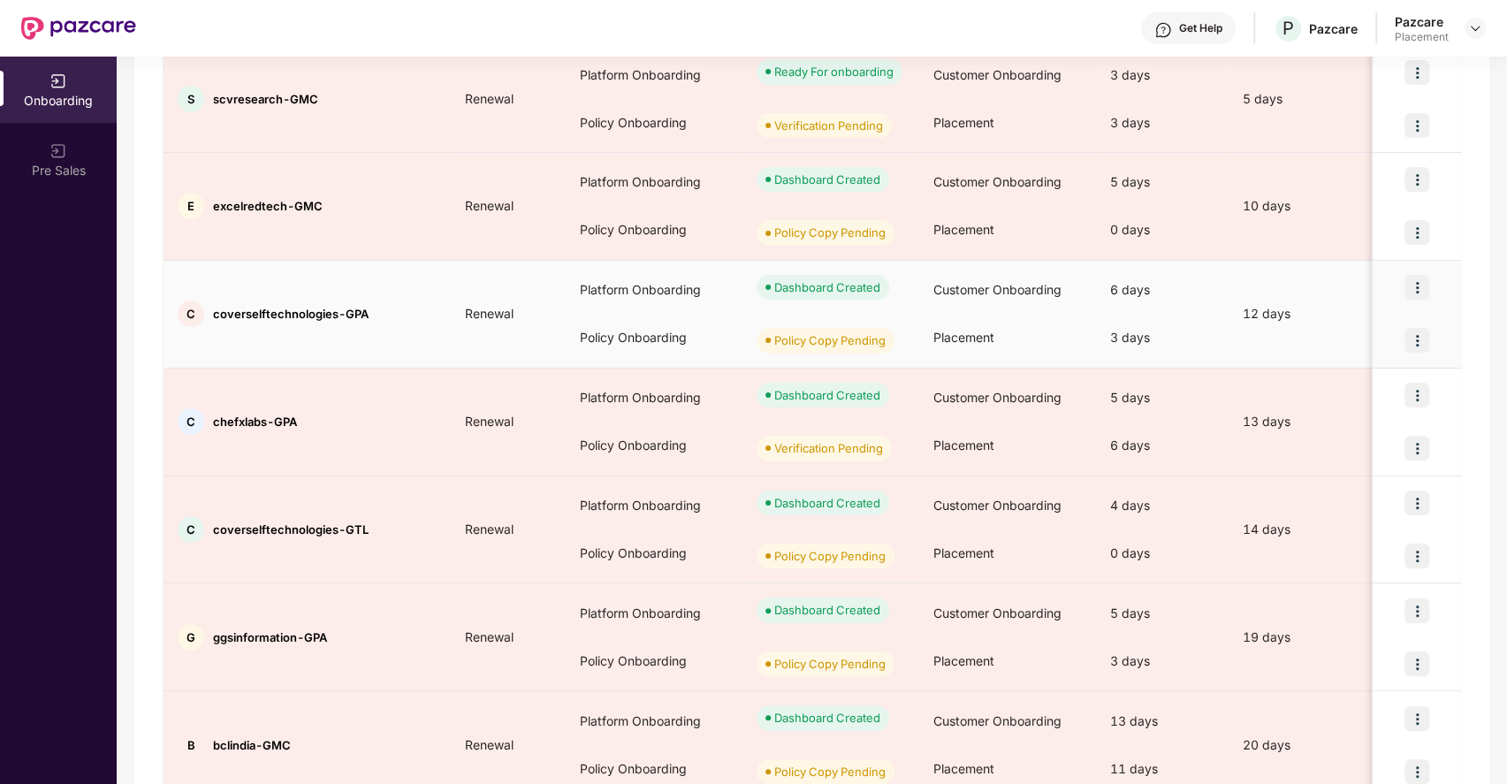
scroll to position [308, 0]
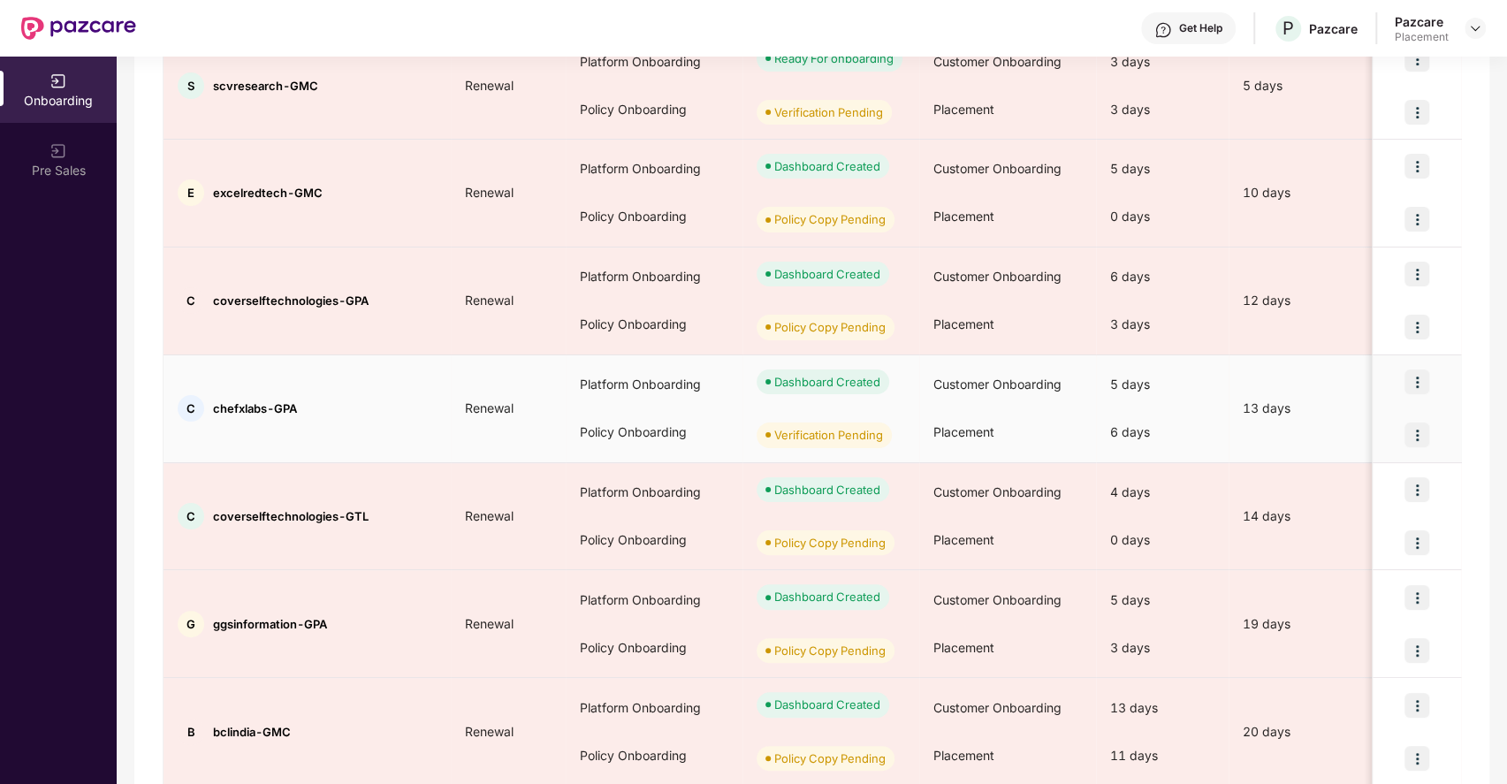
click at [1416, 437] on img at bounding box center [1417, 435] width 25 height 25
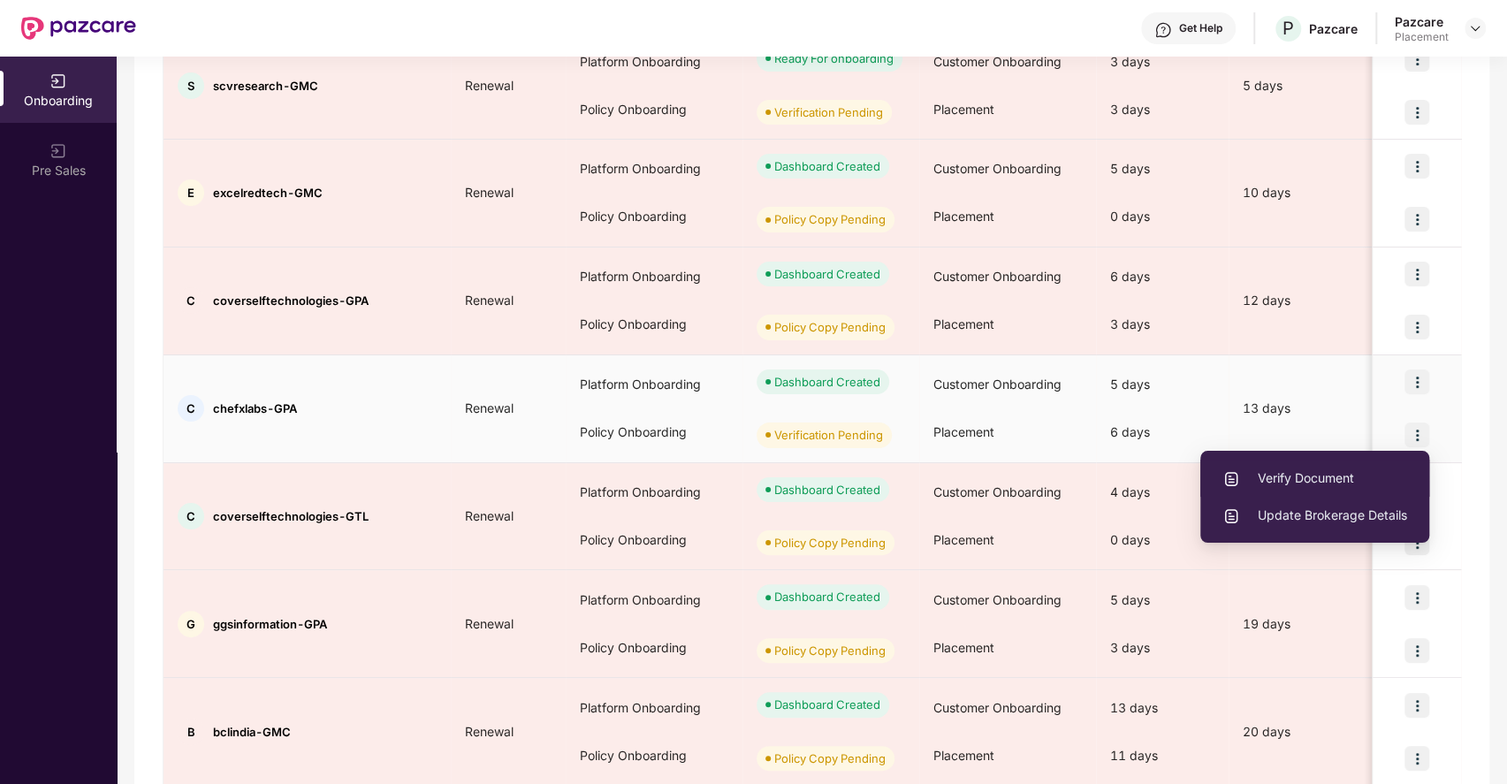
click at [1316, 476] on span "Verify Document" at bounding box center [1315, 478] width 185 height 19
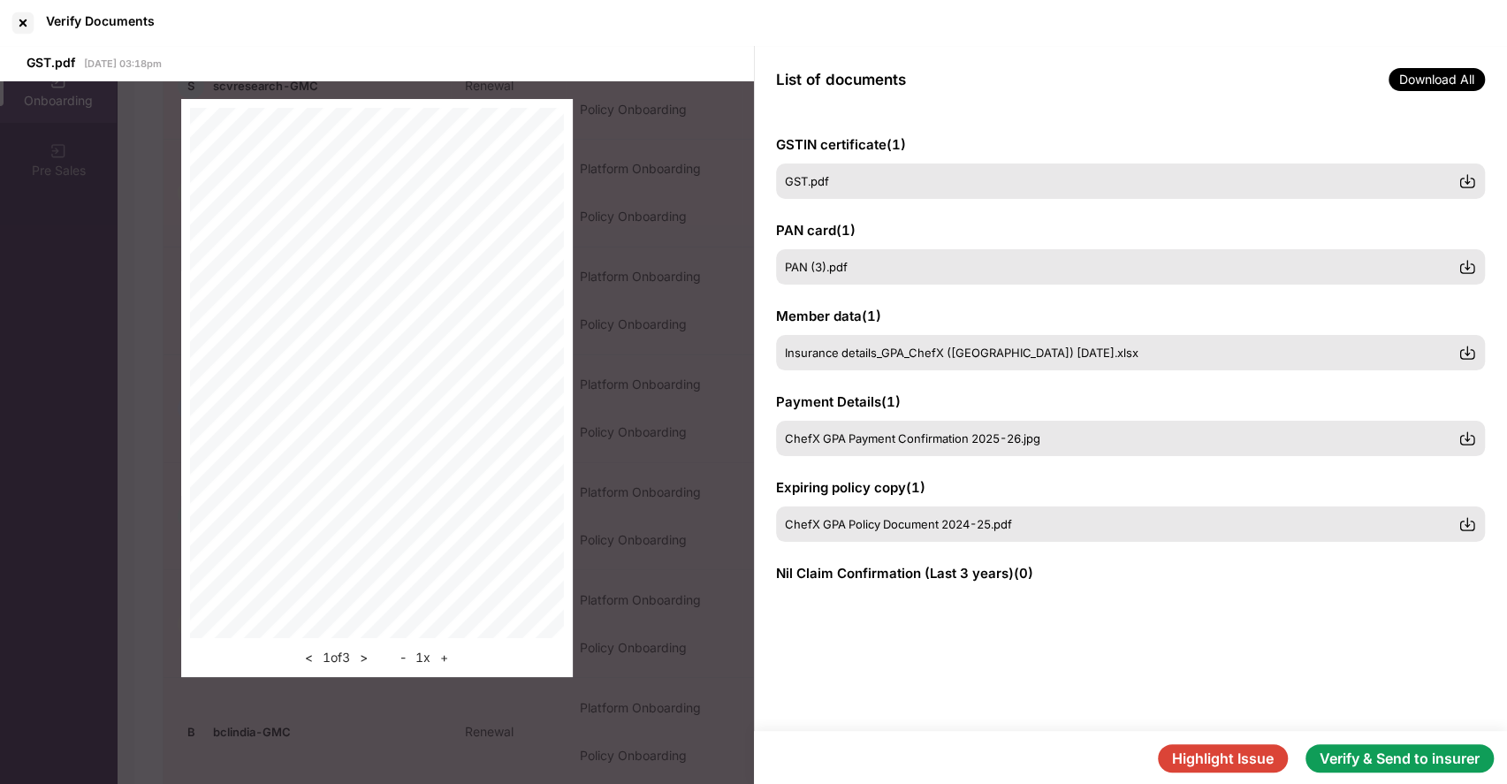
click at [1400, 749] on button "Verify & Send to insurer" at bounding box center [1400, 758] width 188 height 28
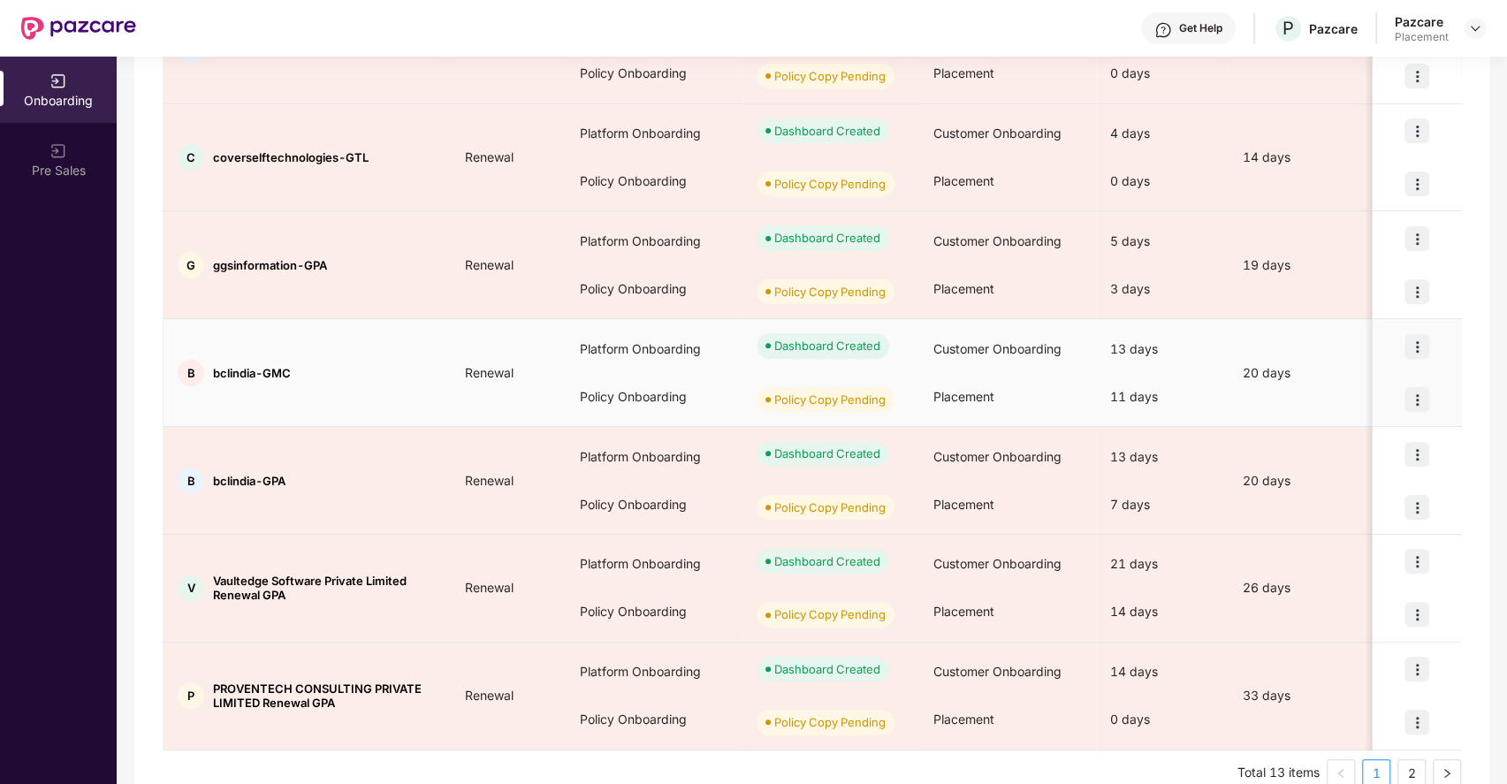
scroll to position [694, 0]
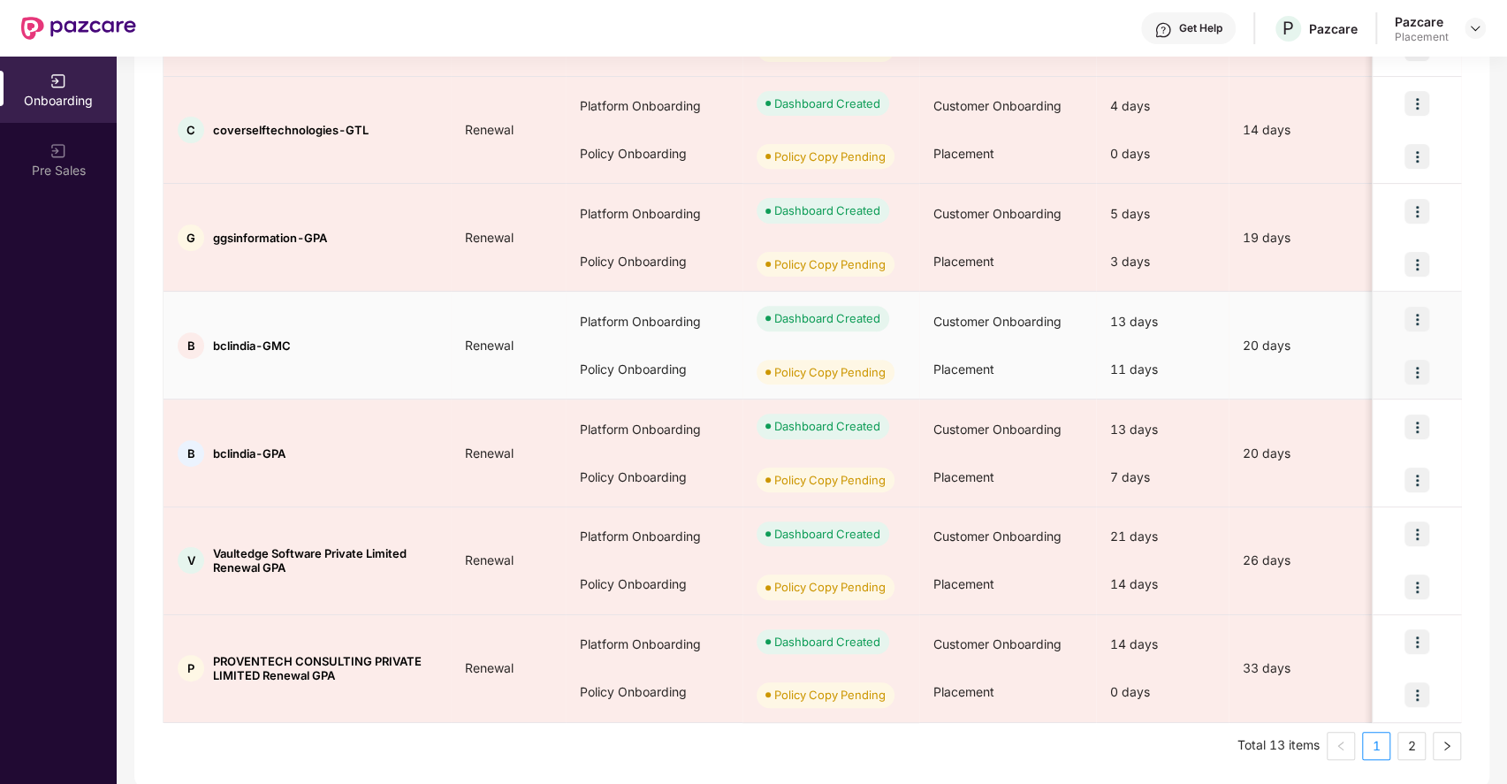
click at [1421, 365] on img at bounding box center [1417, 372] width 25 height 25
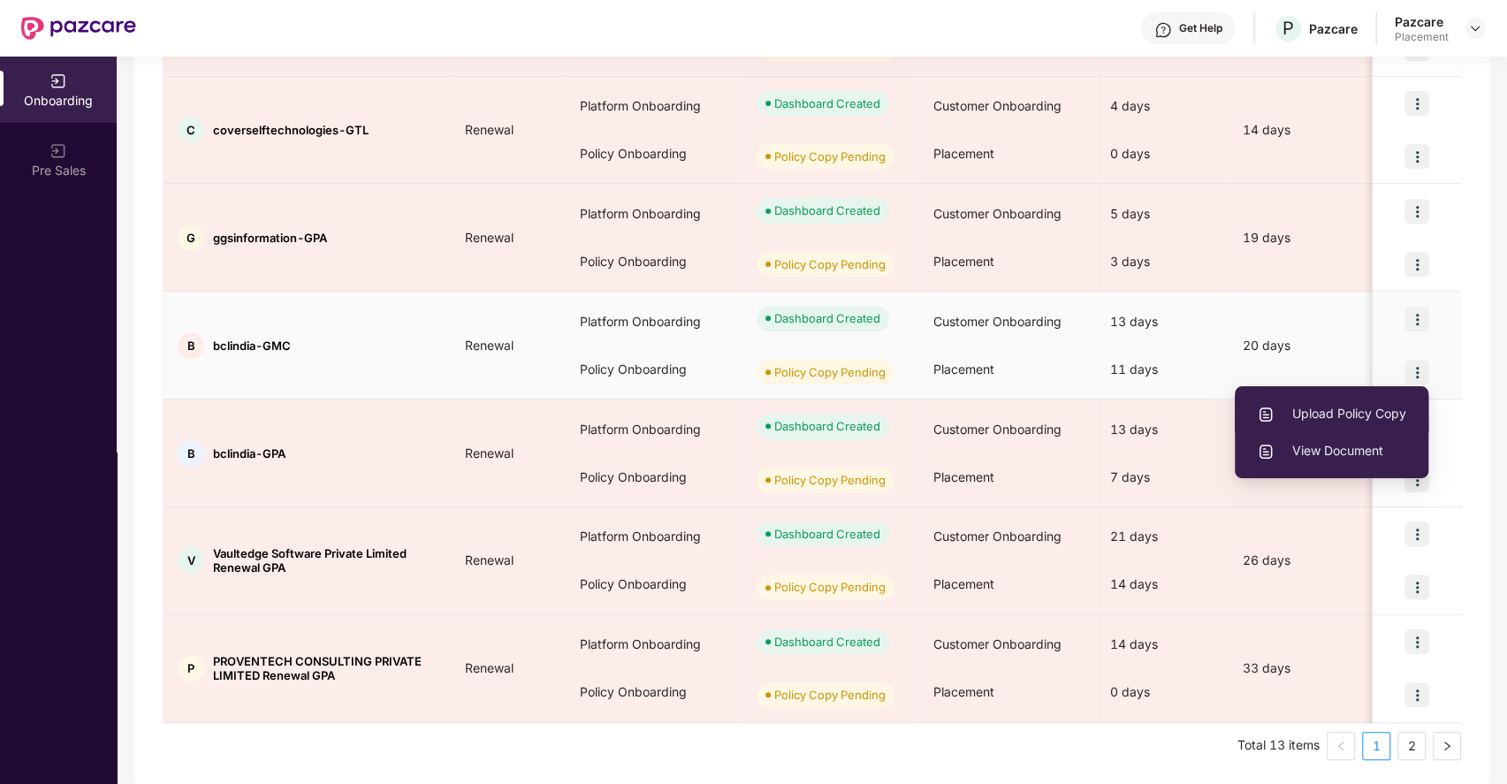
click at [1340, 414] on span "Upload Policy Copy" at bounding box center [1331, 413] width 149 height 19
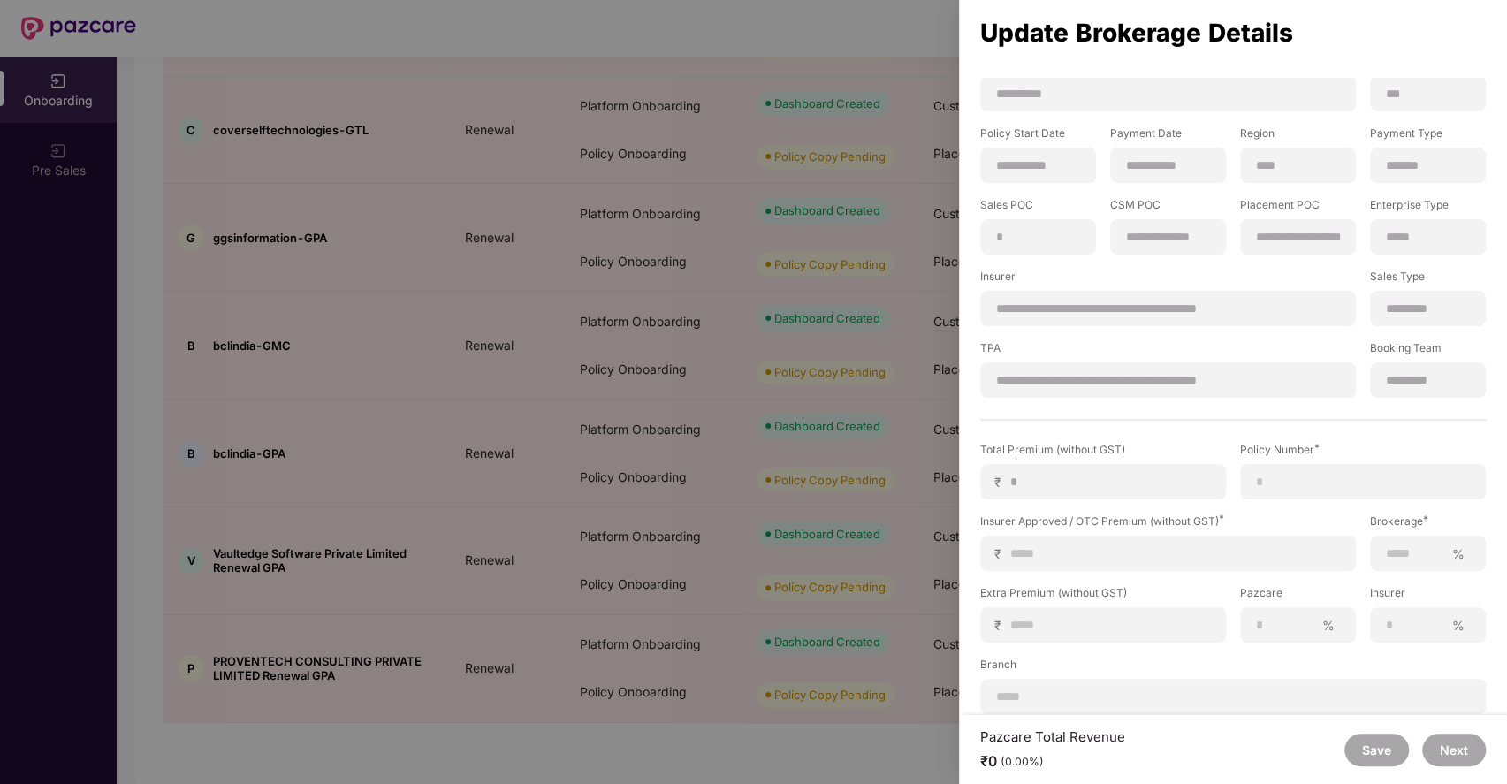
scroll to position [71, 0]
click at [1304, 477] on input at bounding box center [1363, 479] width 216 height 19
paste input "********"
type input "********"
click at [1067, 553] on input at bounding box center [1176, 551] width 332 height 19
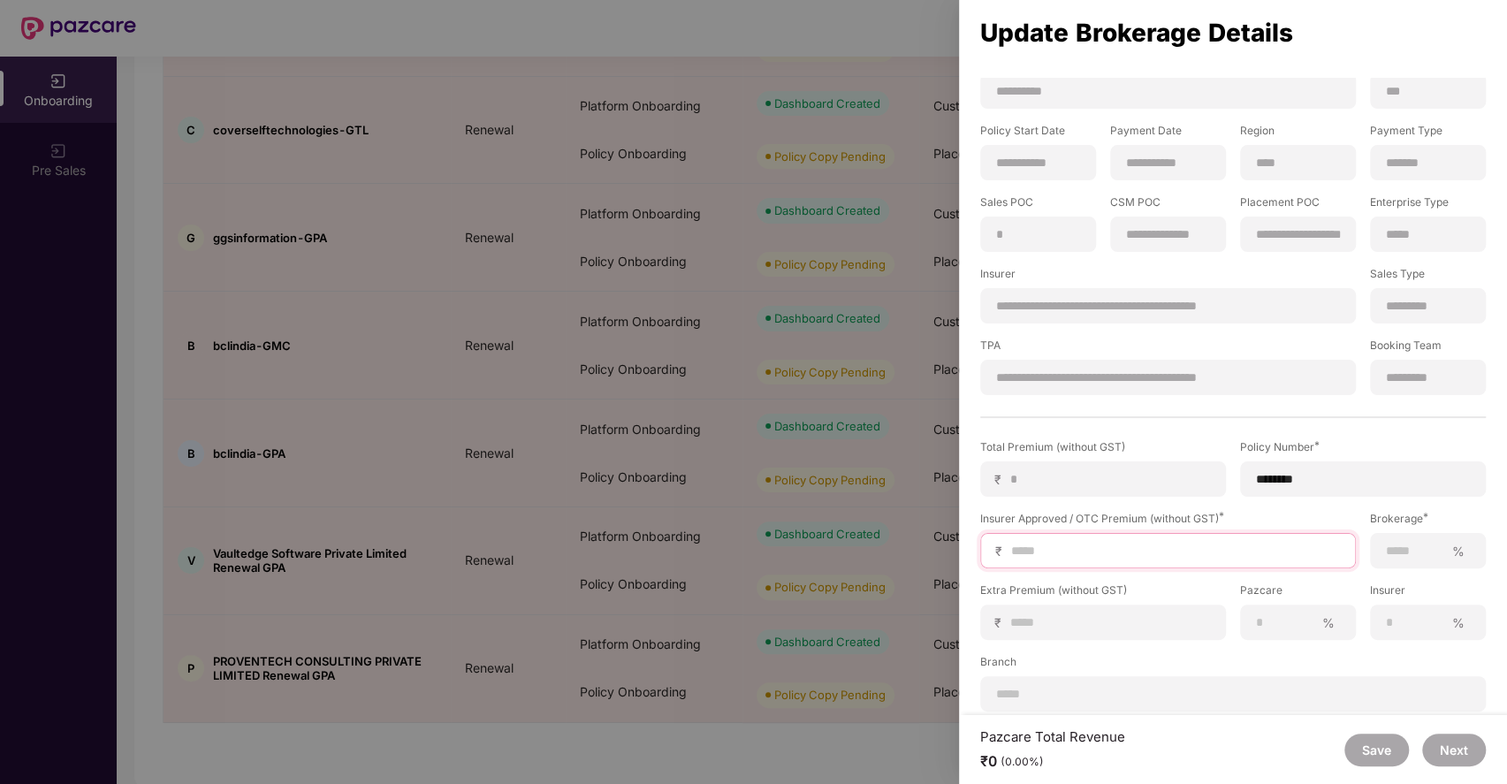
type input "*"
type input "**"
type input "***"
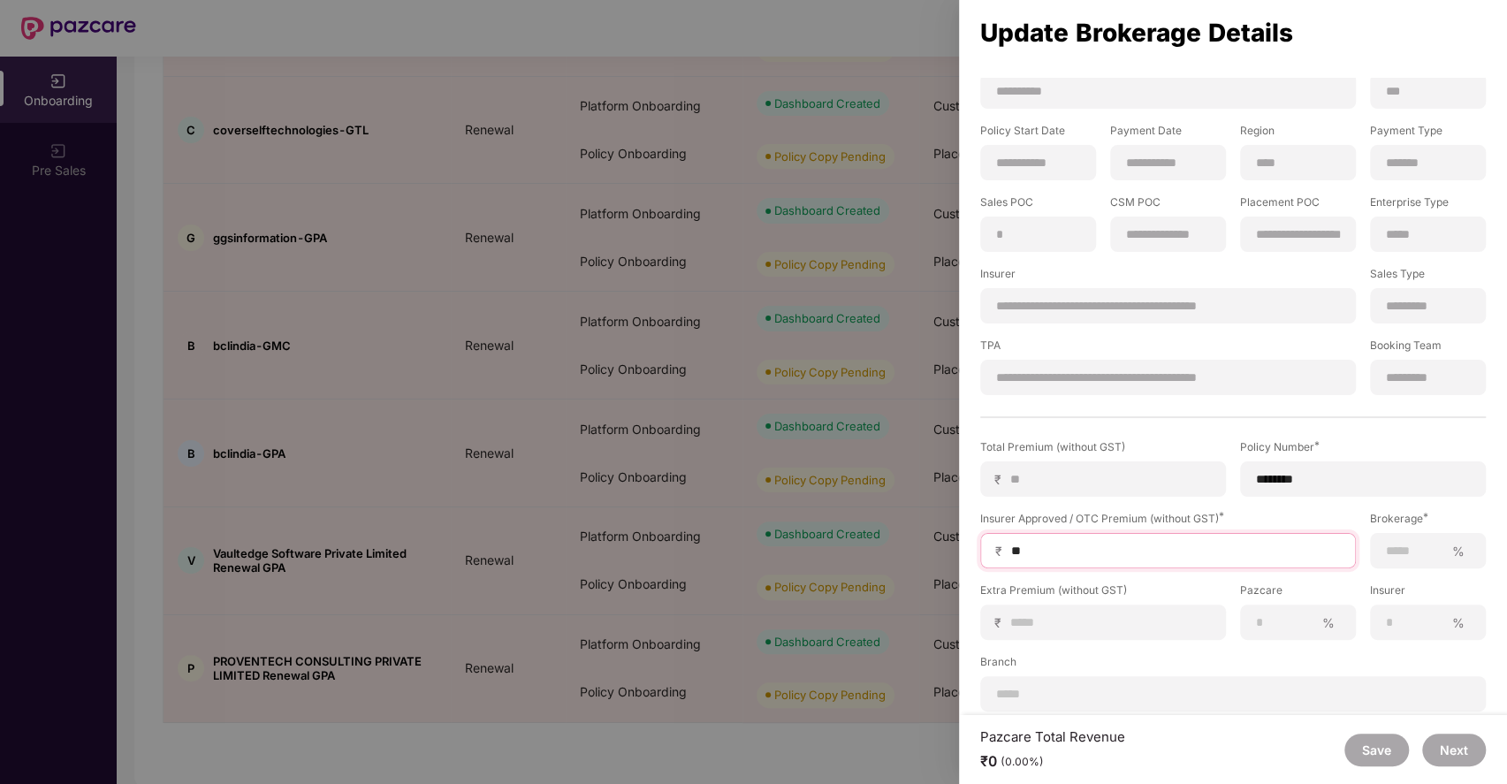
type input "***"
type input "****"
type input "*****"
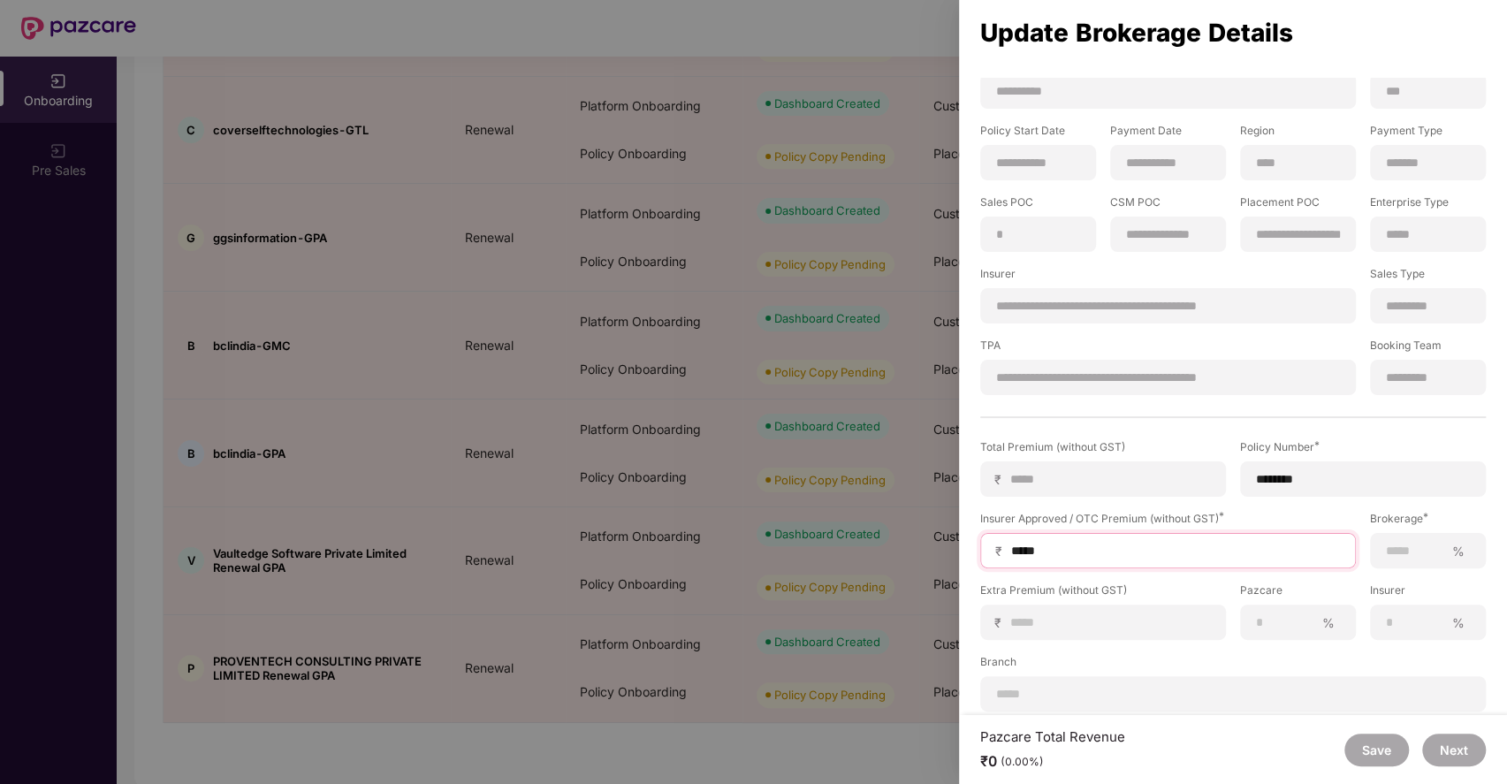
type input "******"
click at [1393, 548] on input at bounding box center [1414, 551] width 59 height 19
type input "***"
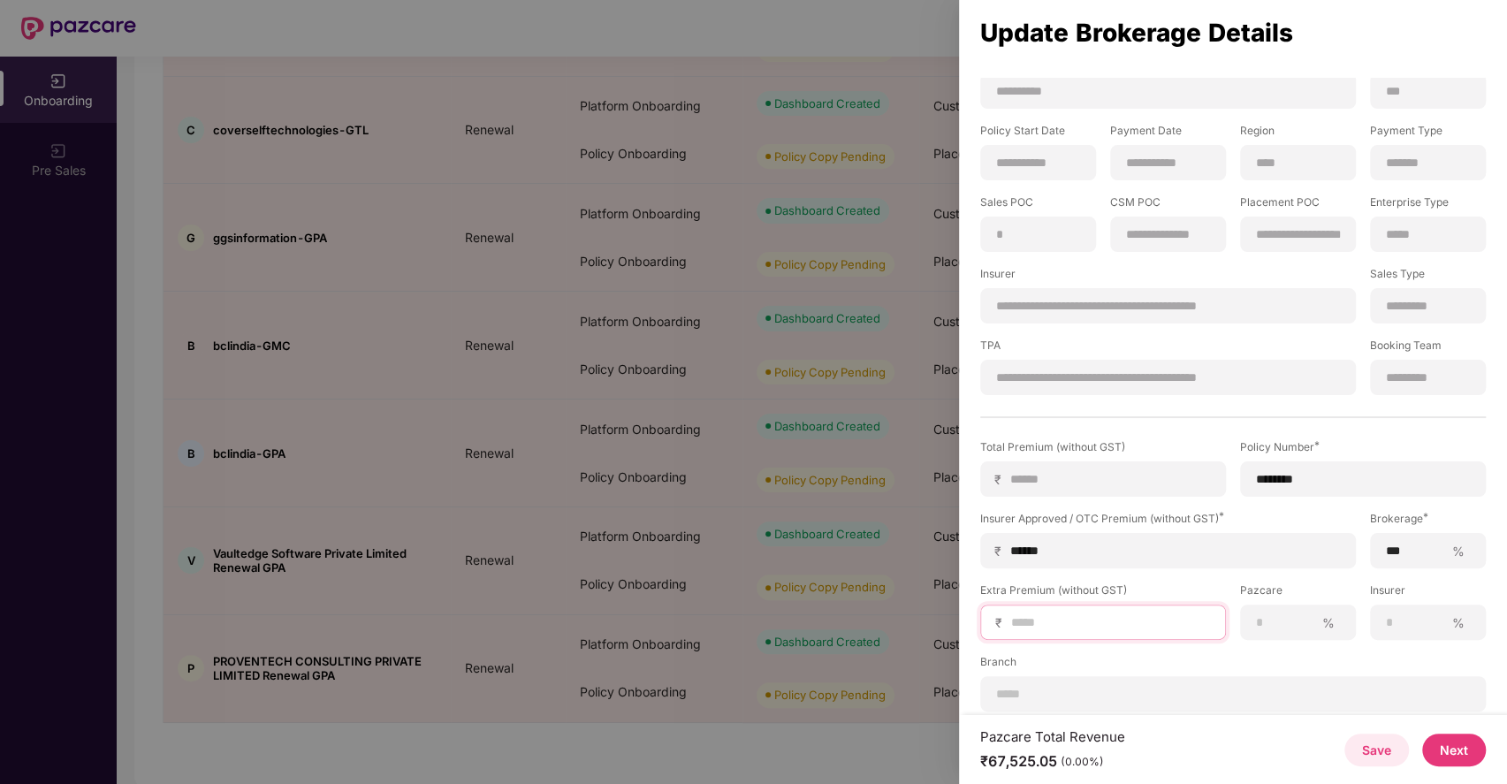
click at [1076, 615] on input at bounding box center [1111, 623] width 202 height 19
type input "*"
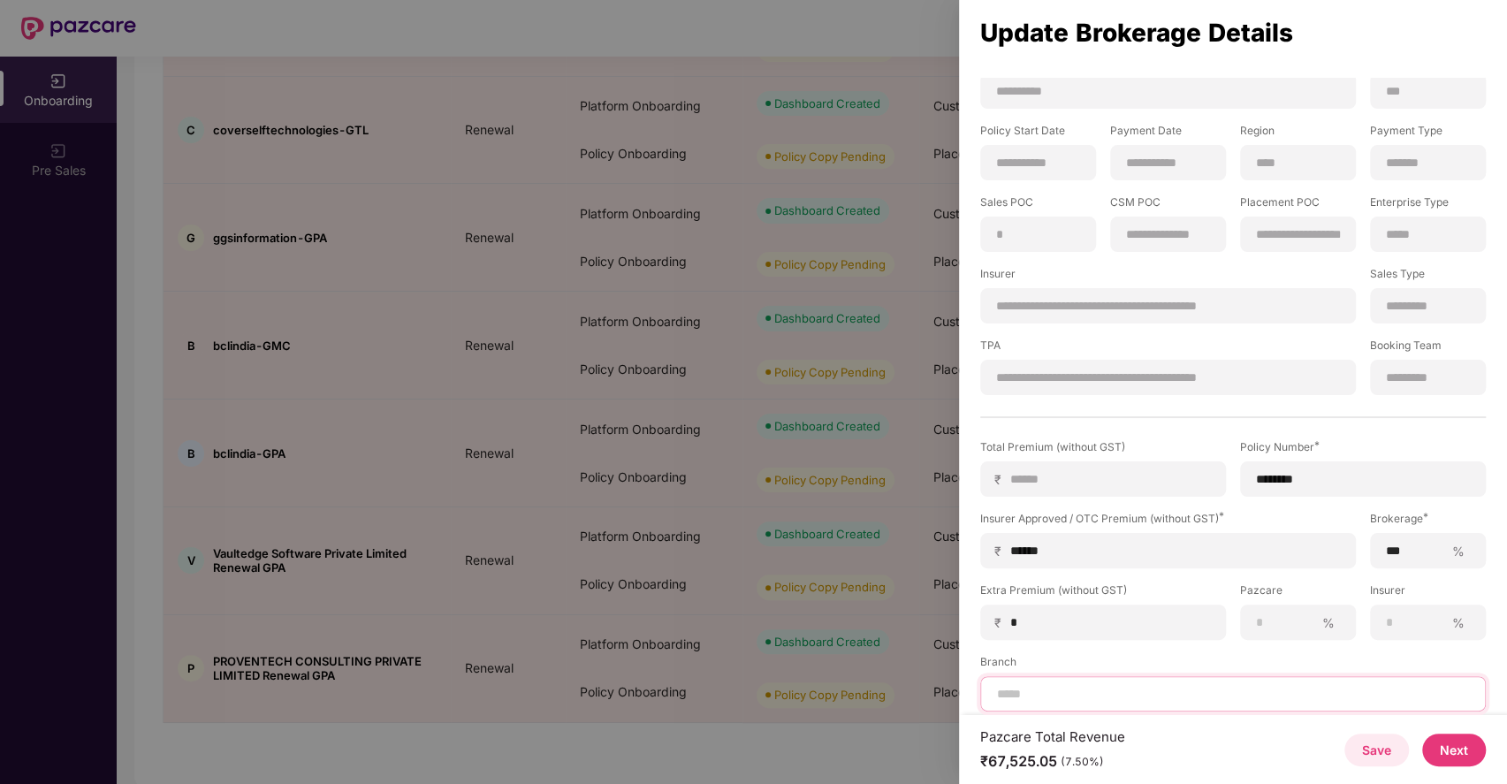
scroll to position [81, 0]
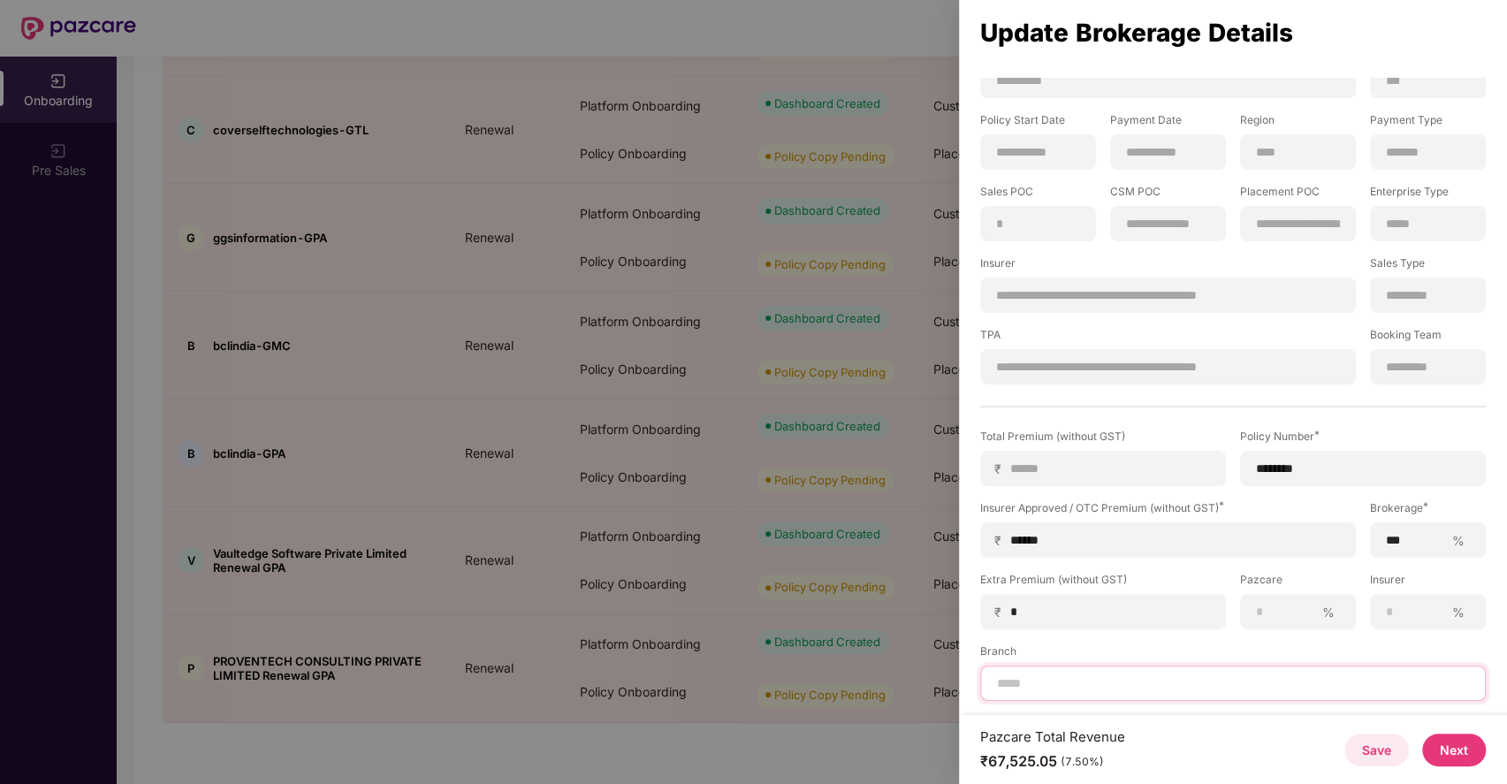
click at [1096, 680] on input at bounding box center [1234, 684] width 476 height 19
type input "****"
click at [1460, 742] on button "Next" at bounding box center [1455, 750] width 64 height 33
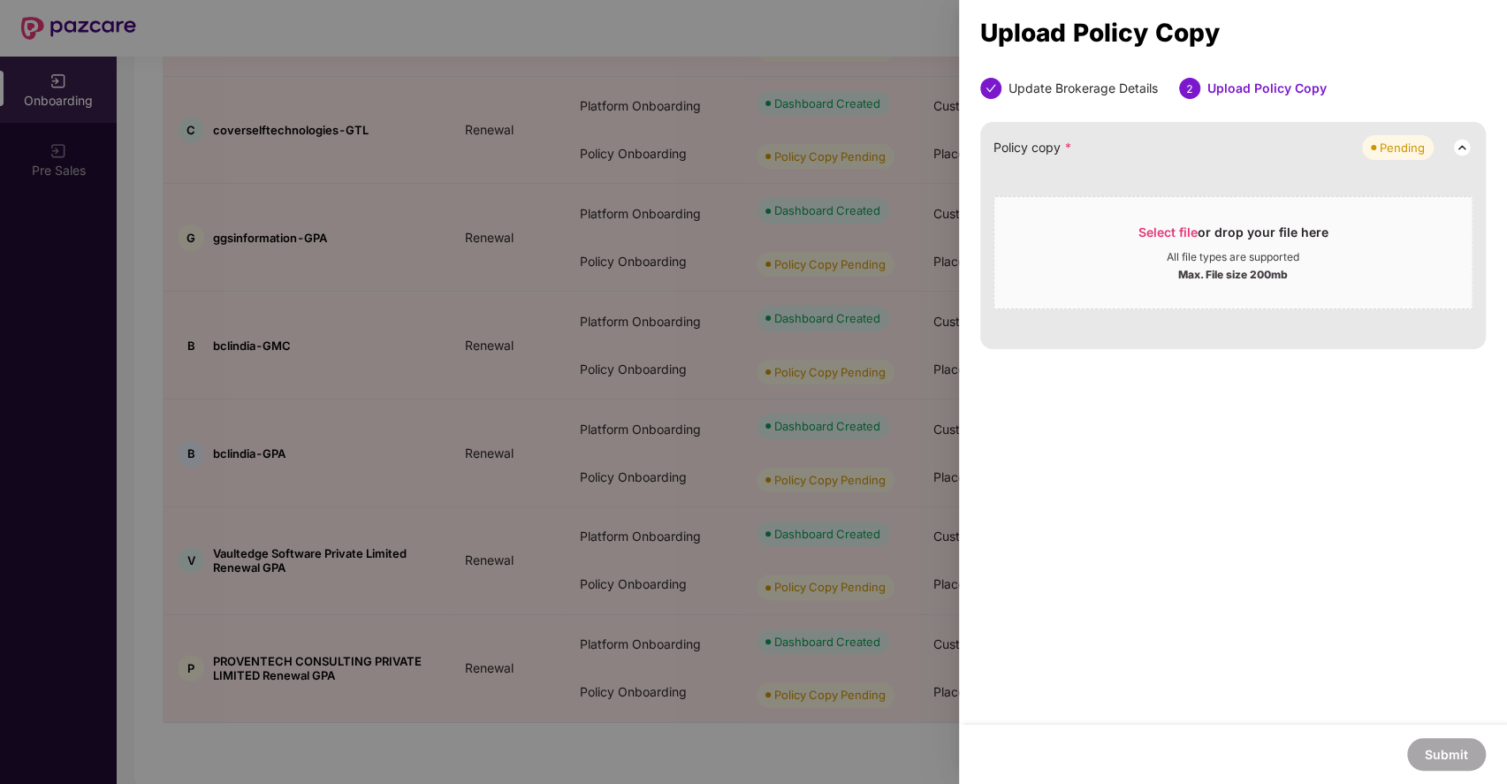
scroll to position [0, 0]
click at [1221, 626] on div "Update Brokerage Details 2 Upload Policy Copy Policy copy * Pending Select file…" at bounding box center [1233, 401] width 548 height 647
click at [1149, 230] on span "Select file" at bounding box center [1168, 232] width 59 height 15
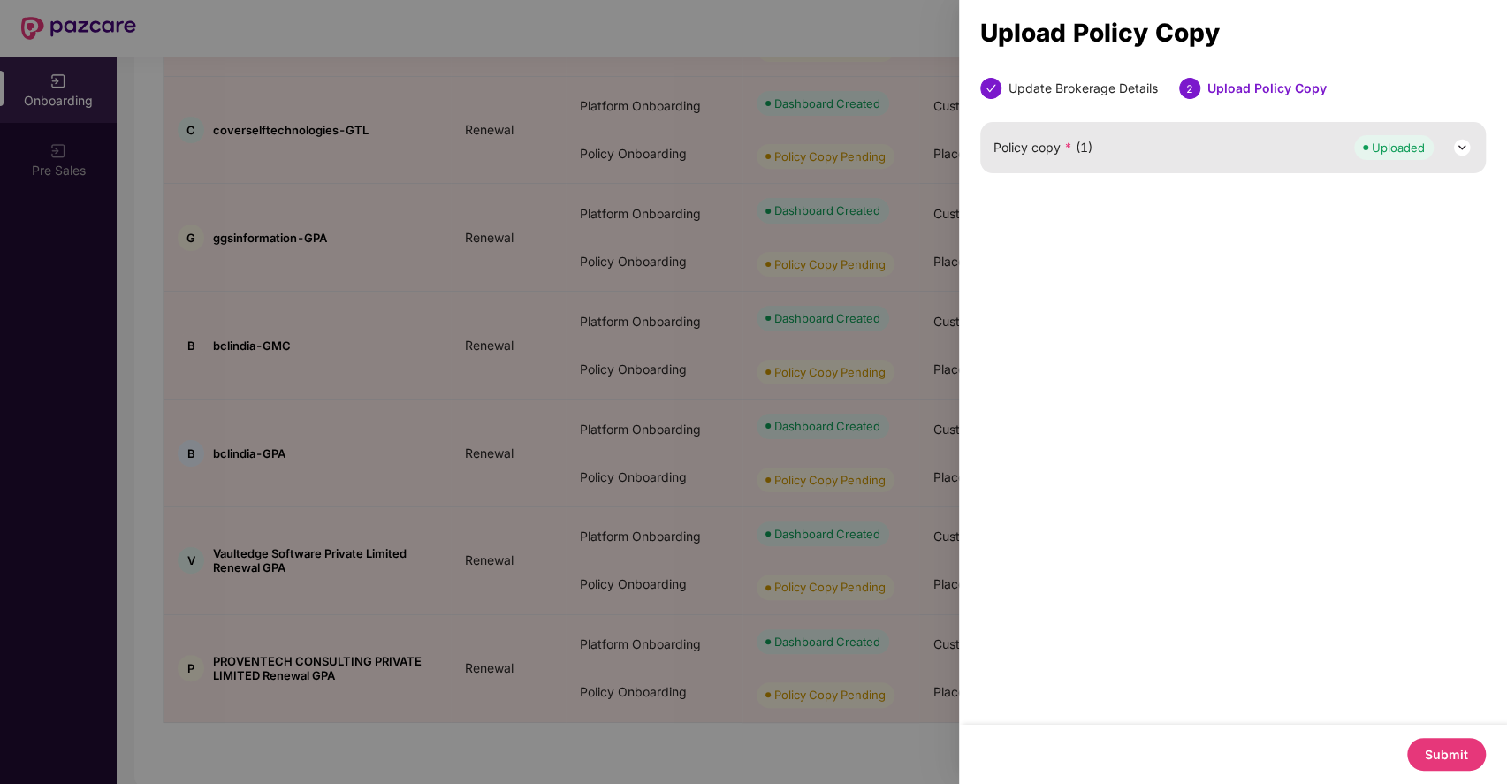
click at [1449, 749] on button "Submit" at bounding box center [1447, 754] width 79 height 33
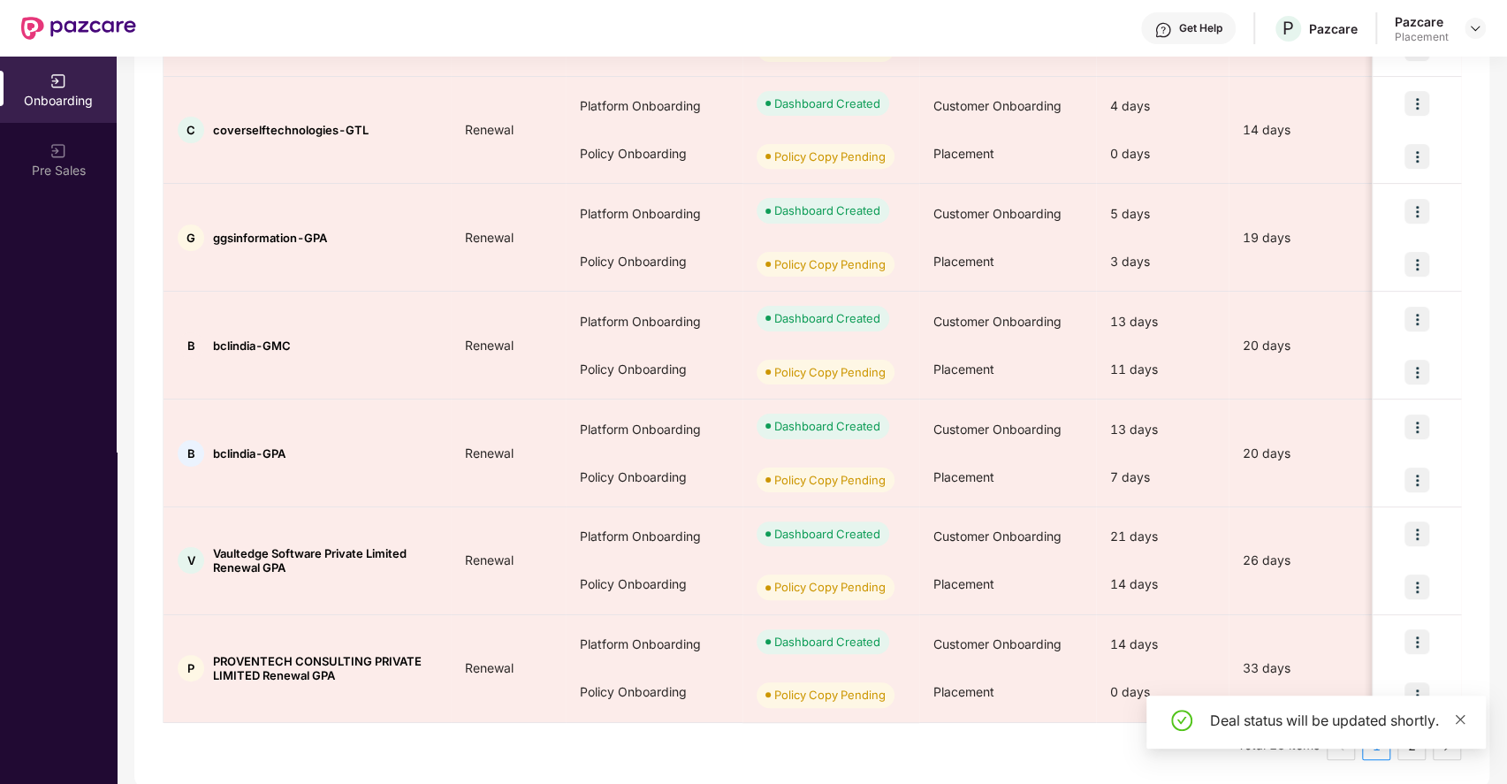
click at [1458, 716] on icon "close" at bounding box center [1460, 720] width 12 height 12
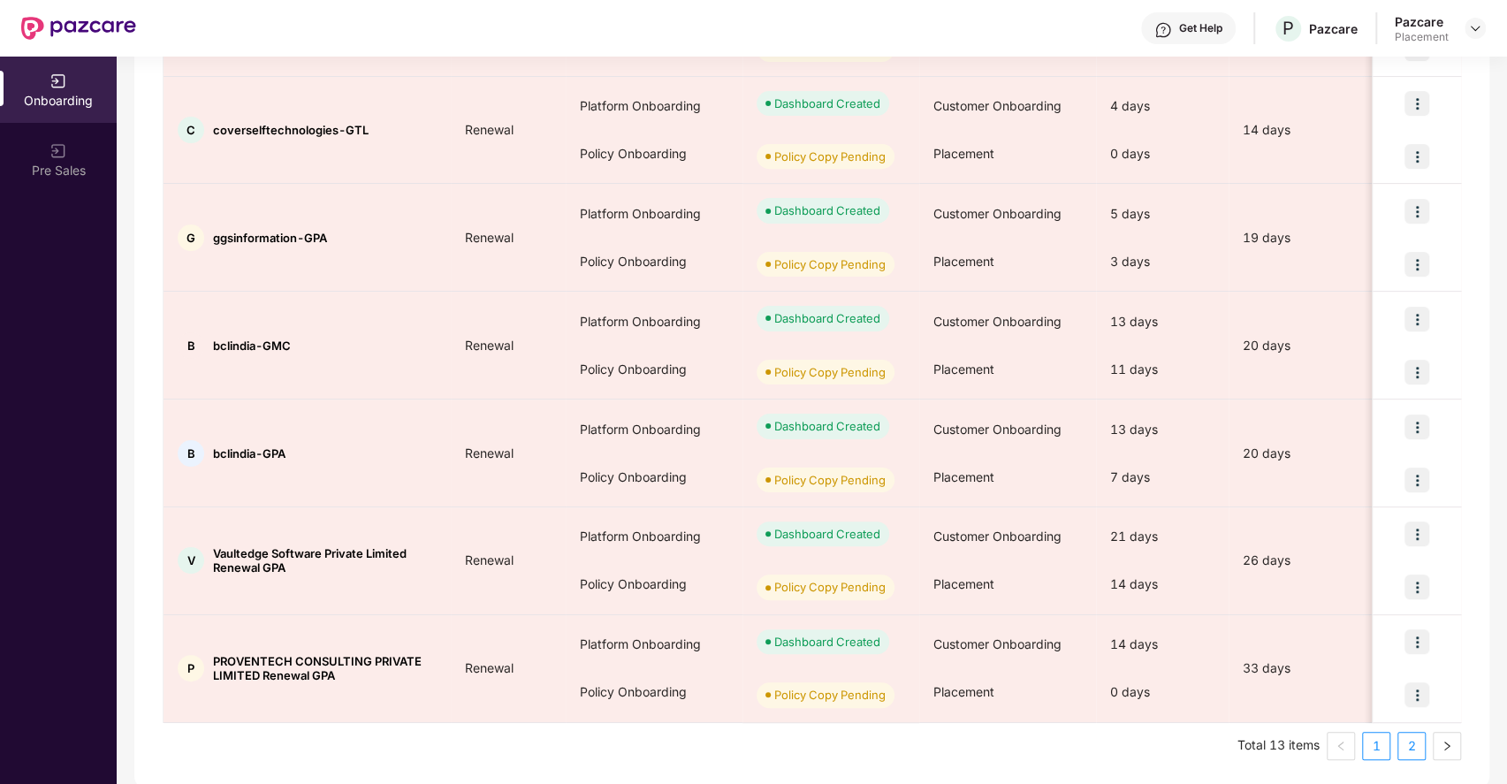
click at [1418, 739] on link "2" at bounding box center [1412, 746] width 27 height 27
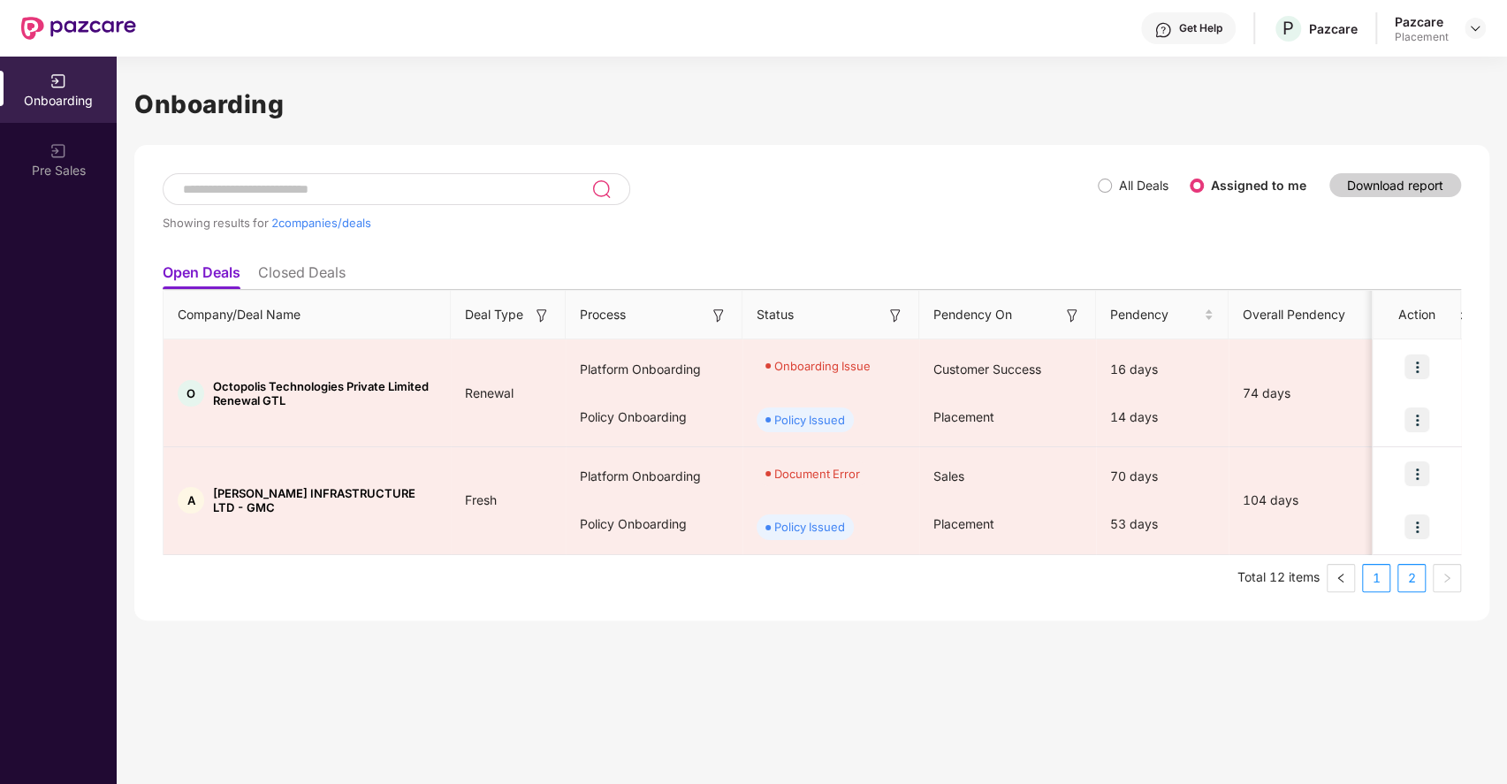
click at [1376, 565] on link "1" at bounding box center [1376, 578] width 27 height 27
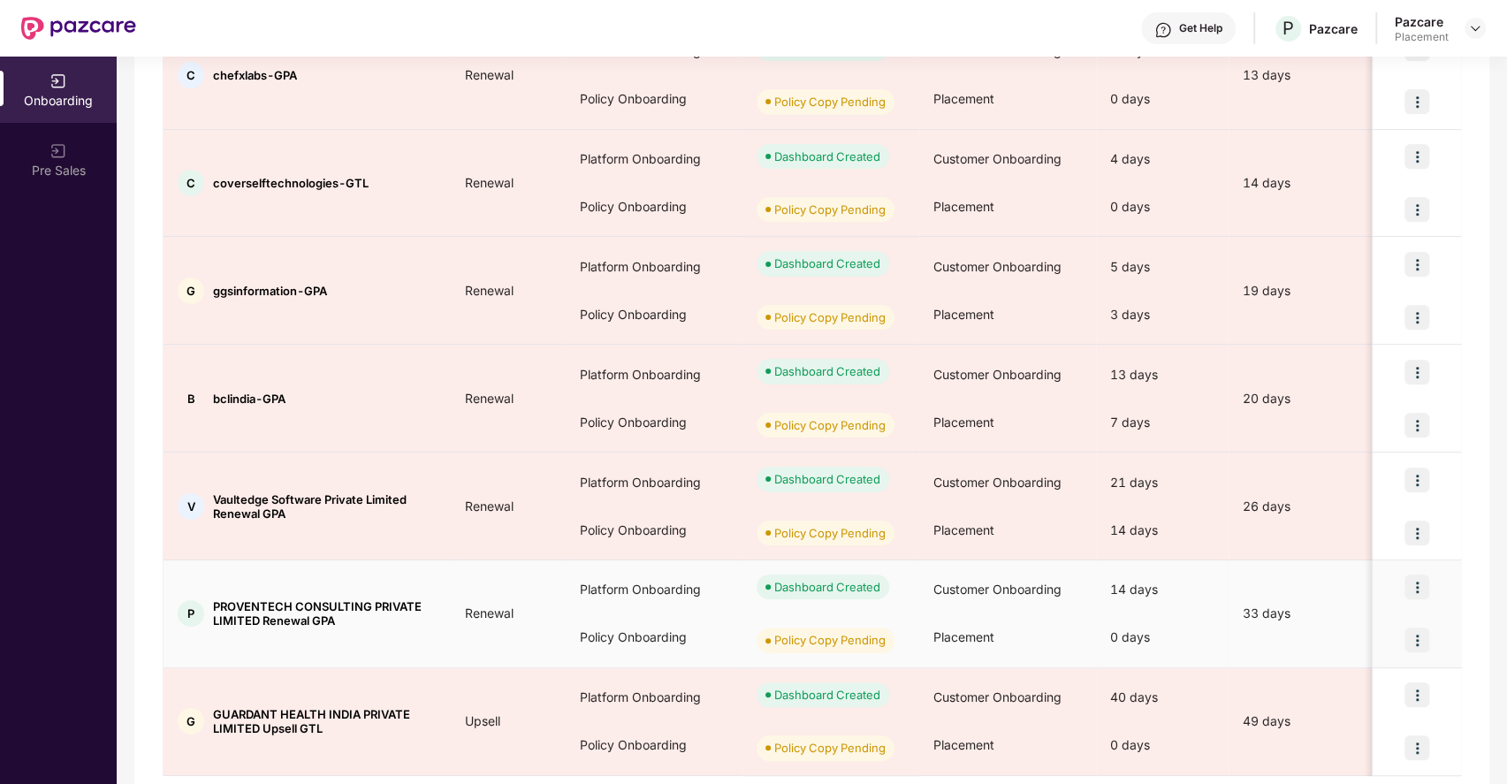
scroll to position [694, 0]
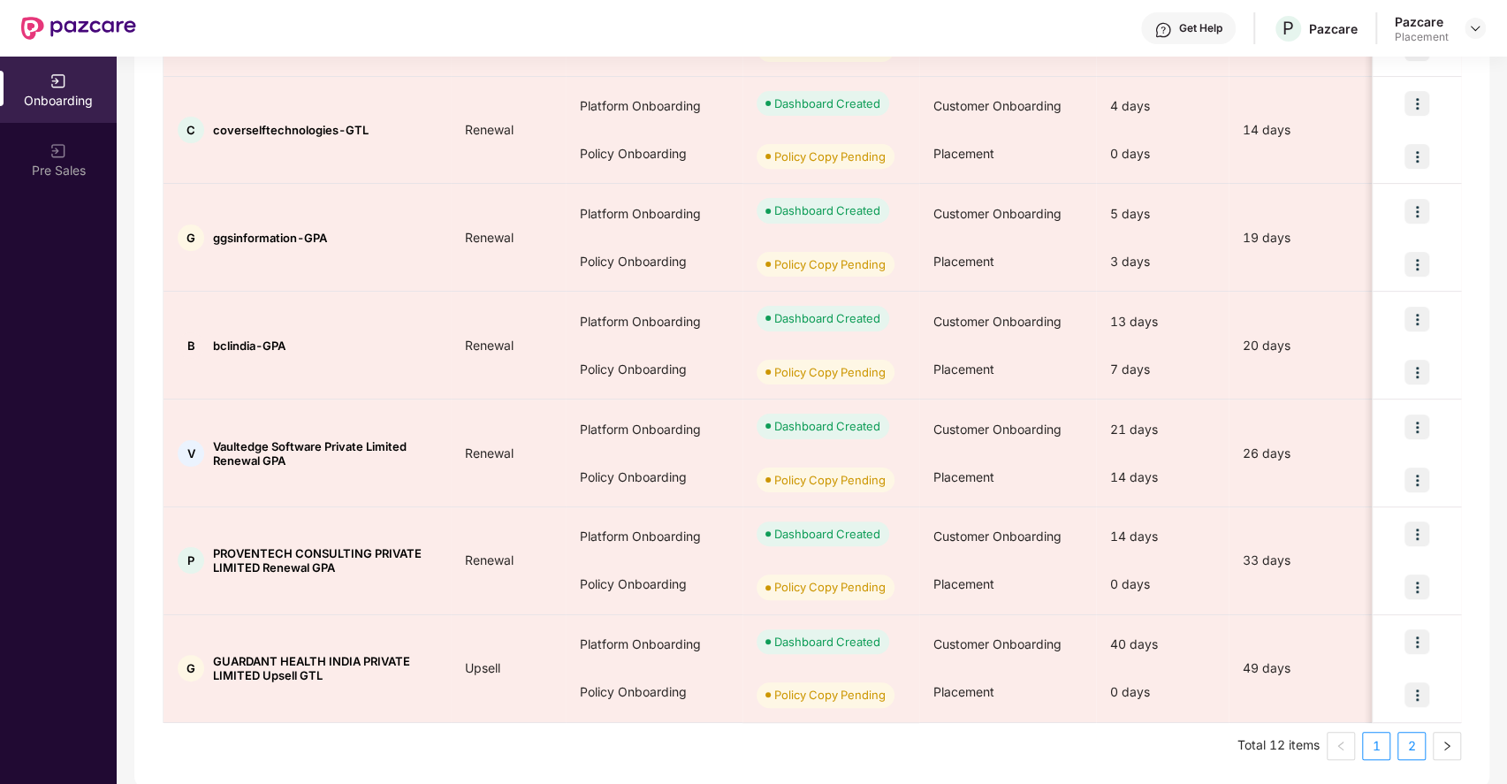
click at [1405, 750] on link "2" at bounding box center [1412, 746] width 27 height 27
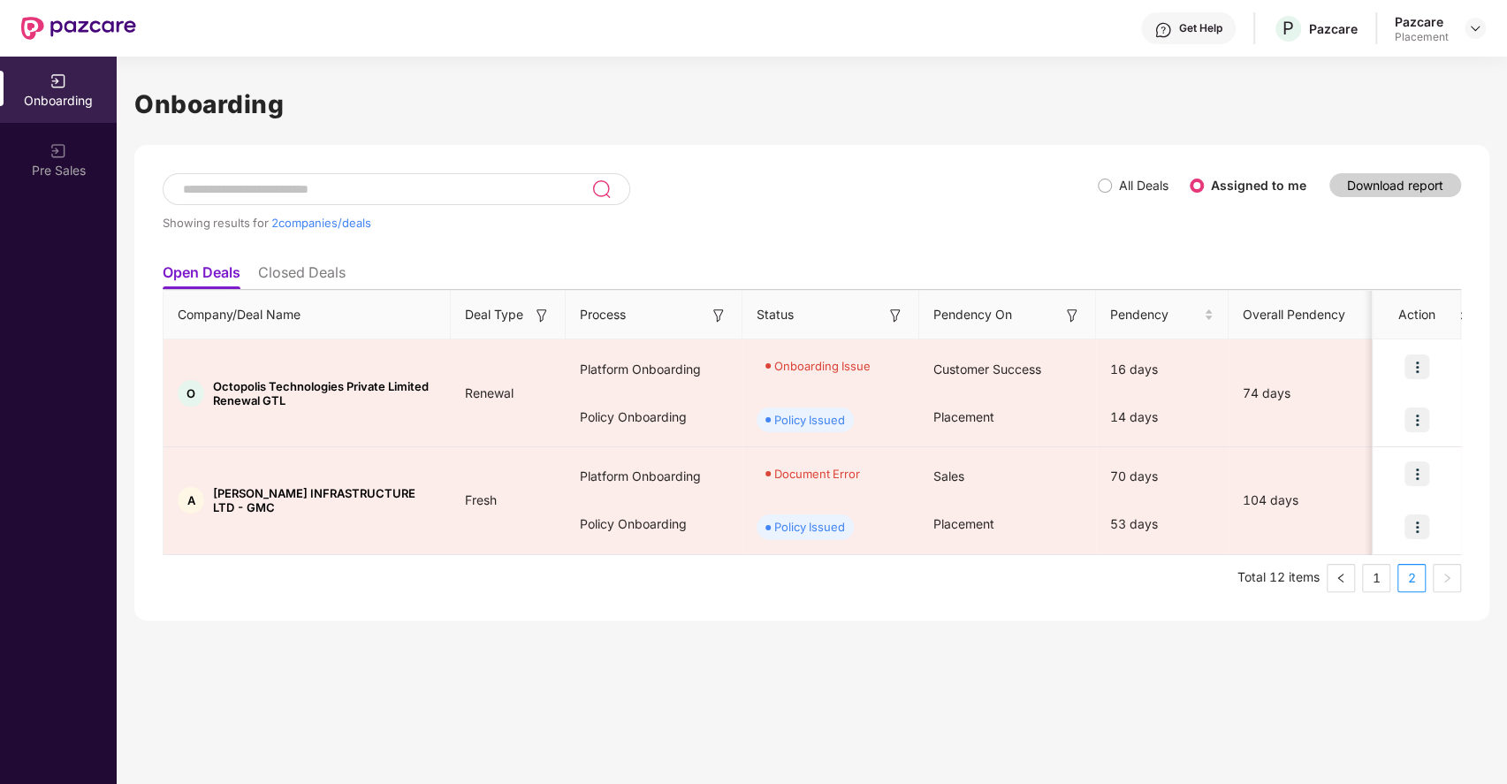
scroll to position [0, 0]
click at [1384, 587] on link "1" at bounding box center [1376, 578] width 27 height 27
